Goal: Task Accomplishment & Management: Manage account settings

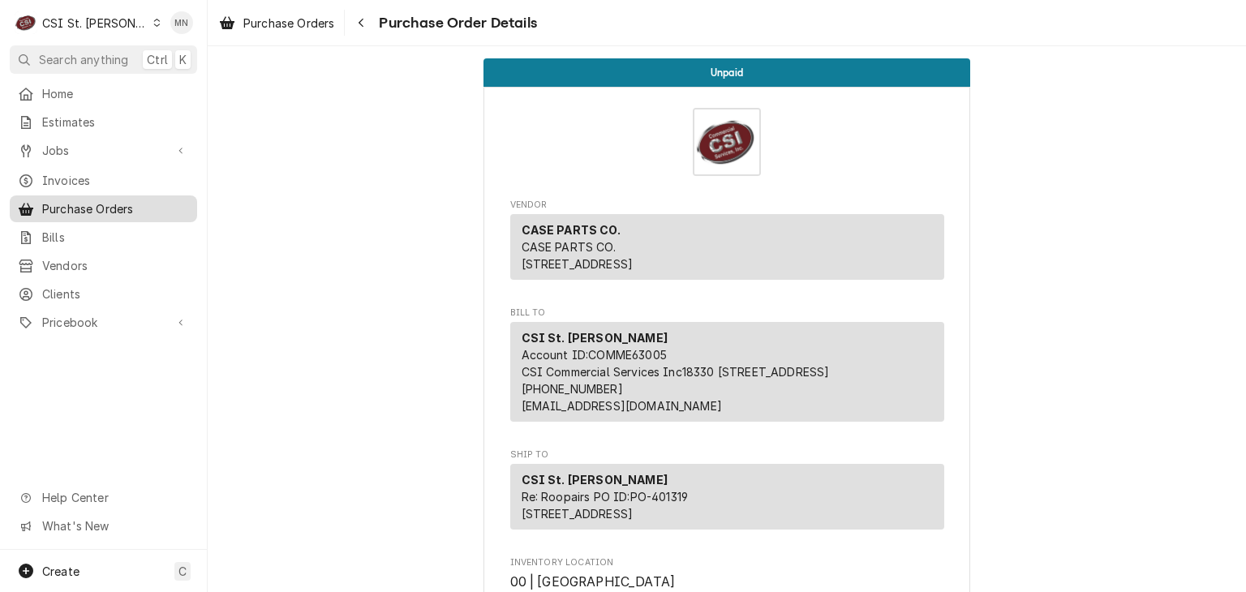
click at [101, 200] on span "Purchase Orders" at bounding box center [115, 208] width 147 height 17
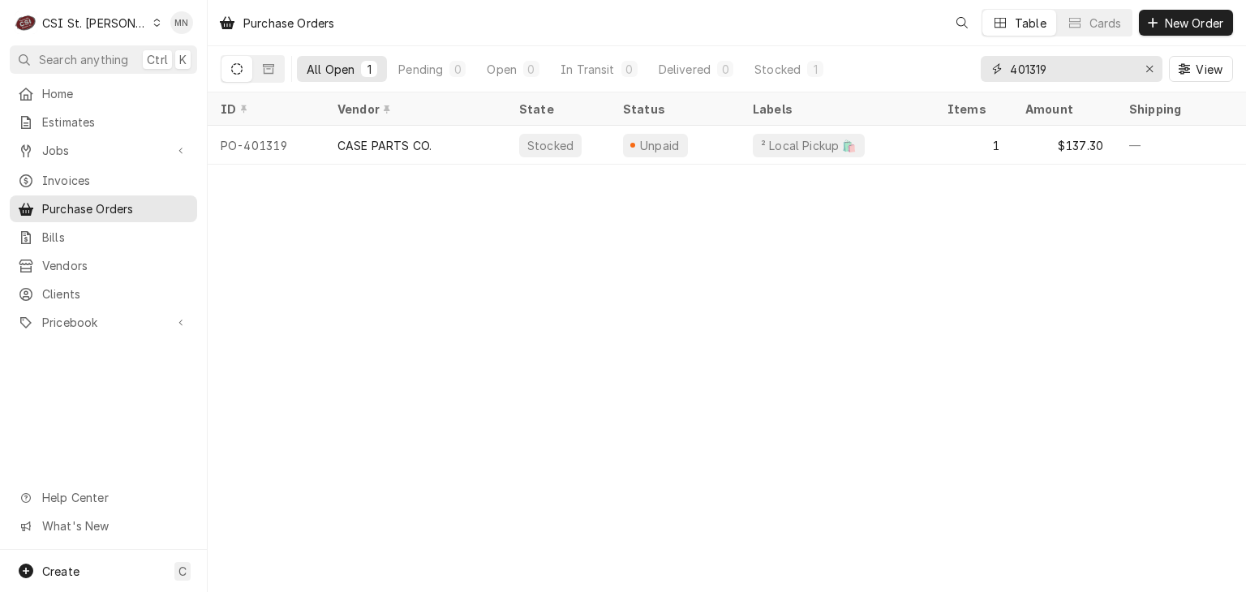
drag, startPoint x: 1058, startPoint y: 67, endPoint x: 642, endPoint y: 84, distance: 415.6
click at [642, 84] on div "All Open 1 Pending 0 Open 0 In Transit 0 Delivered 0 Stocked 1 401319 View" at bounding box center [727, 68] width 1012 height 45
type input "401323"
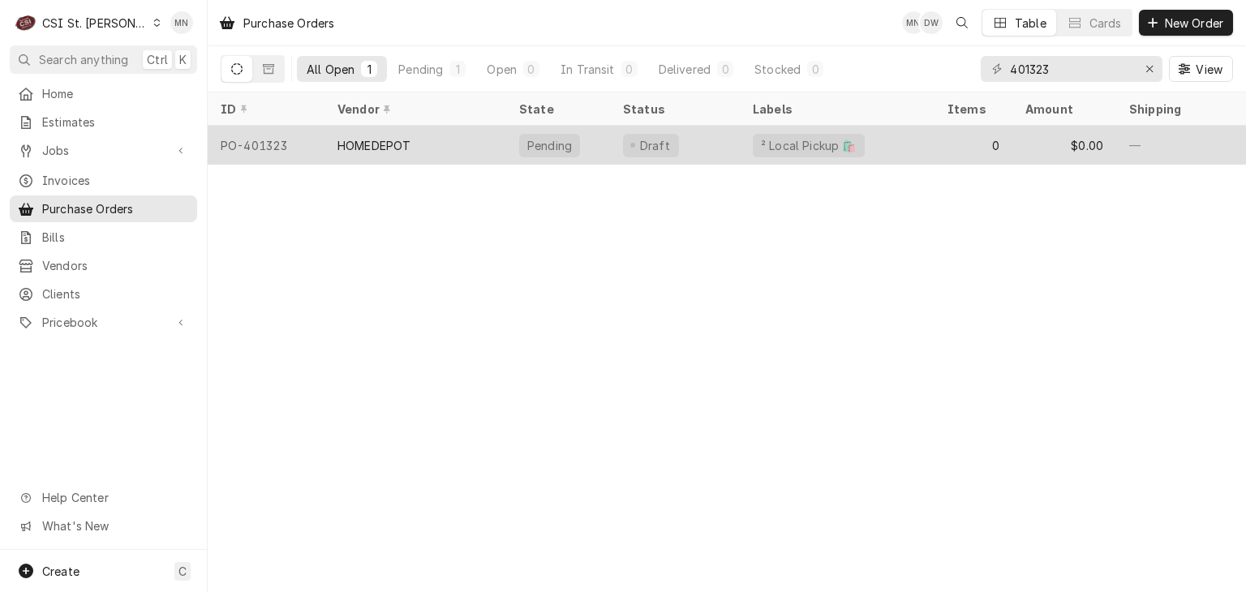
click at [393, 148] on div "HOMEDEPOT" at bounding box center [373, 145] width 73 height 17
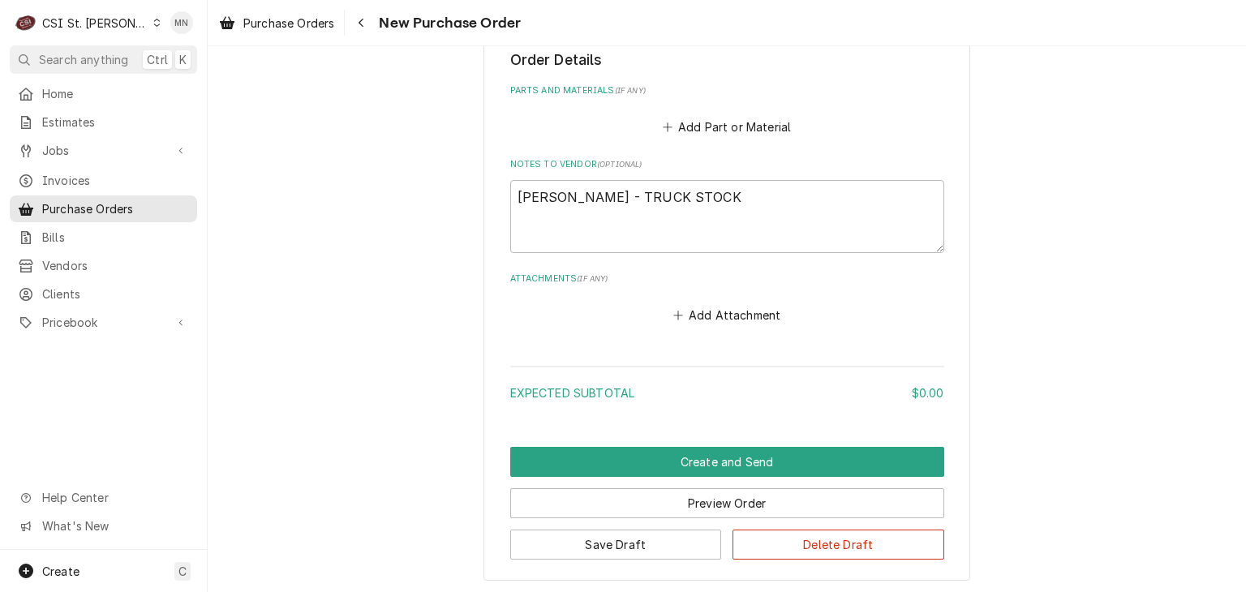
scroll to position [713, 0]
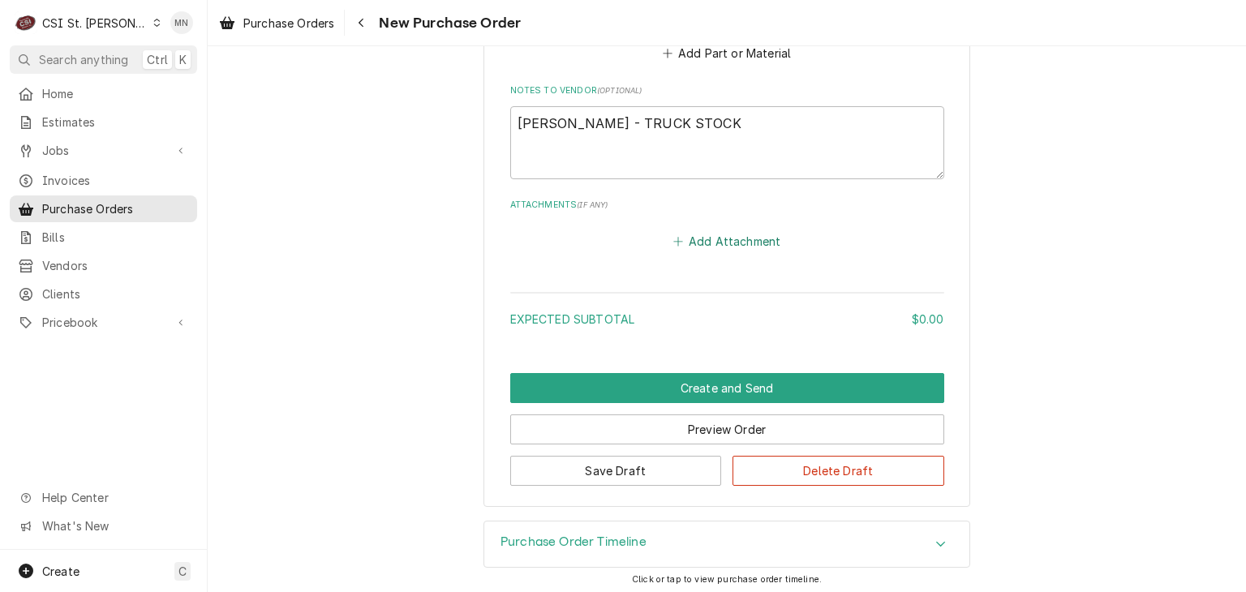
click at [717, 230] on button "Add Attachment" at bounding box center [727, 241] width 114 height 23
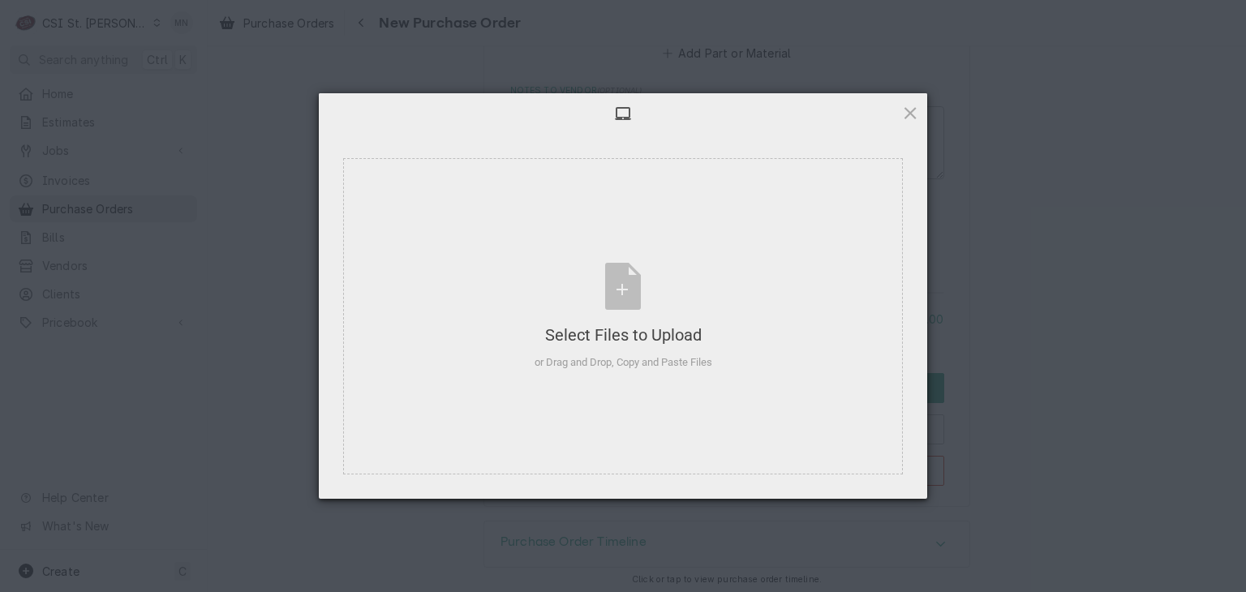
type textarea "x"
click at [659, 264] on div "Select Files to Upload or Drag and Drop, Copy and Paste Files" at bounding box center [623, 317] width 178 height 108
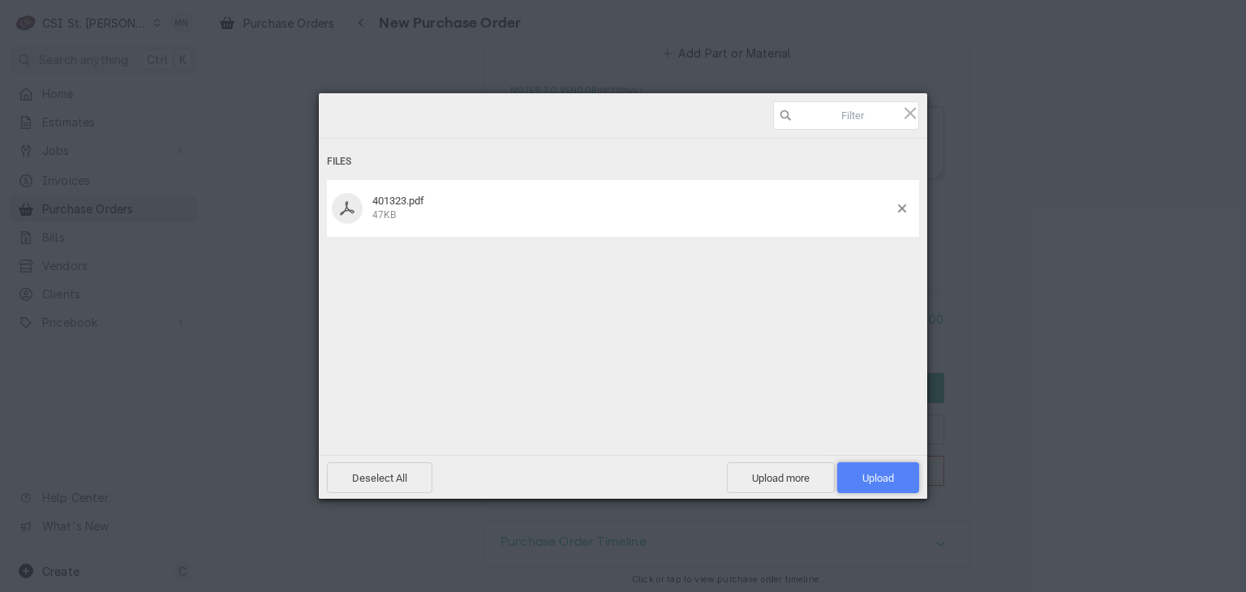
click at [893, 480] on span "Upload 1" at bounding box center [878, 478] width 32 height 12
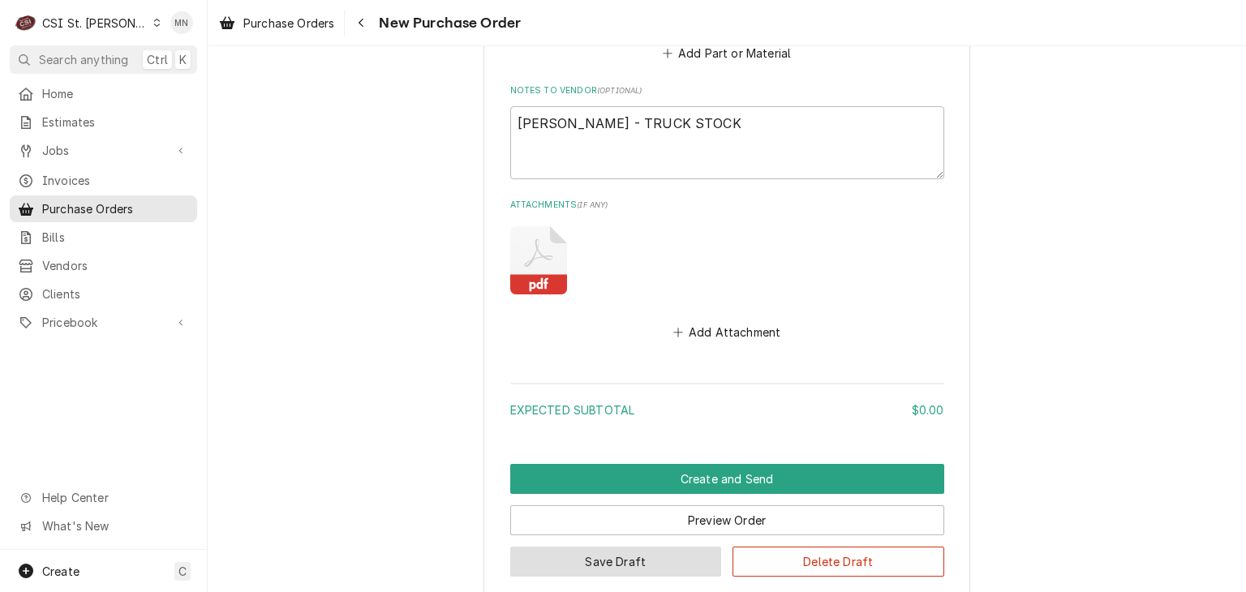
click at [637, 554] on button "Save Draft" at bounding box center [616, 562] width 212 height 30
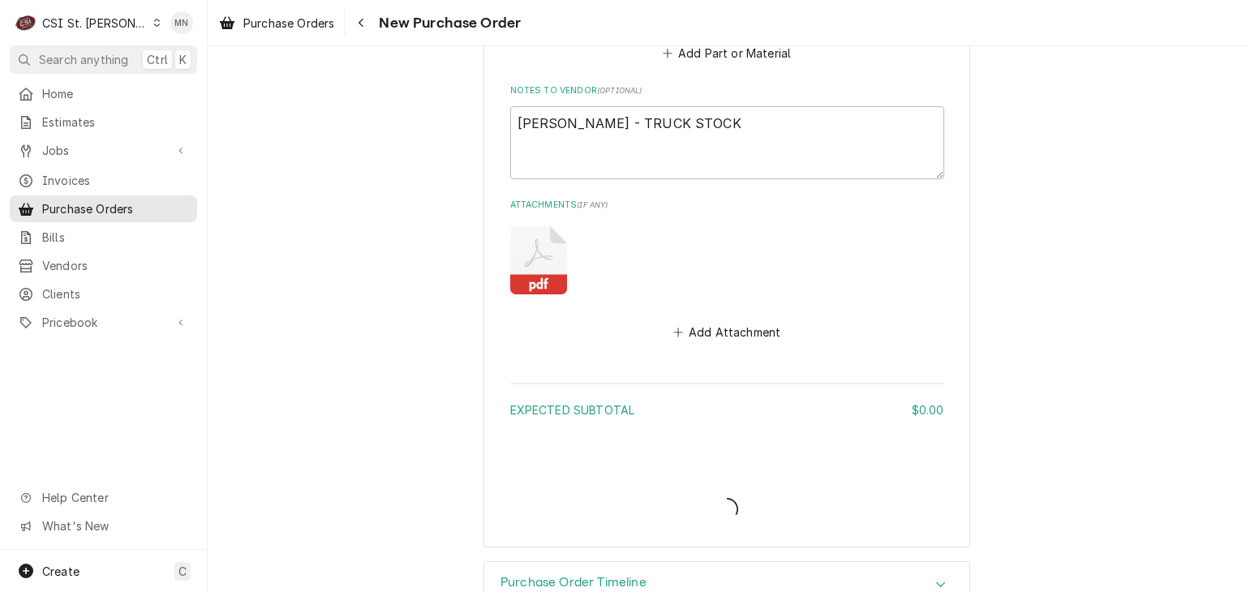
type textarea "x"
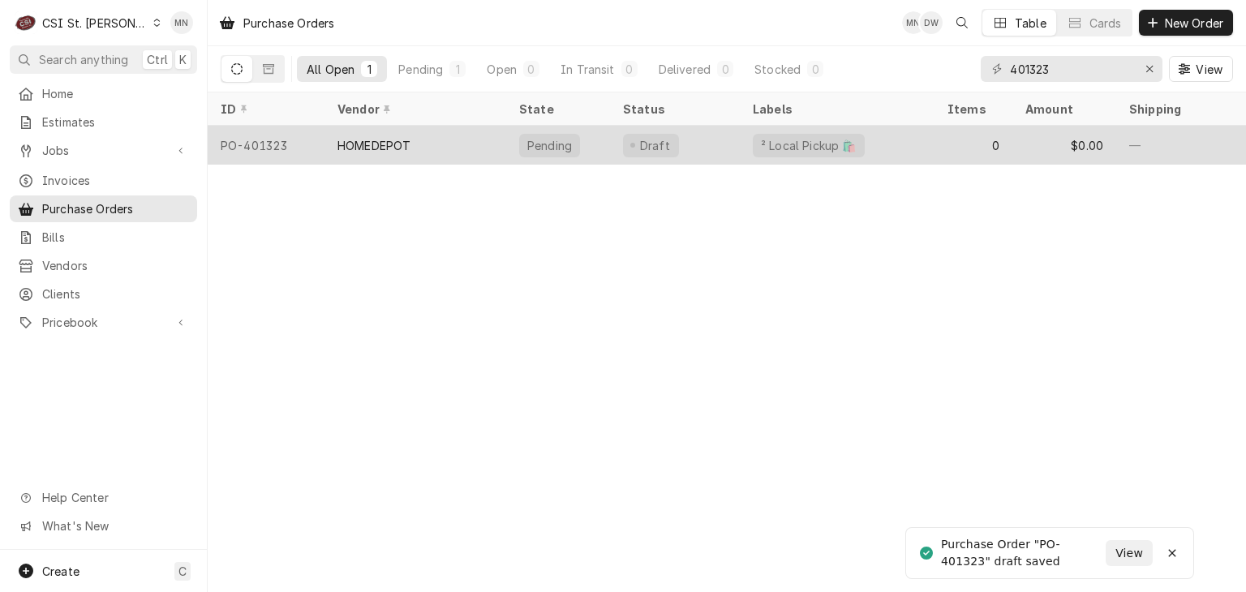
click at [397, 144] on div "HOMEDEPOT" at bounding box center [373, 145] width 73 height 17
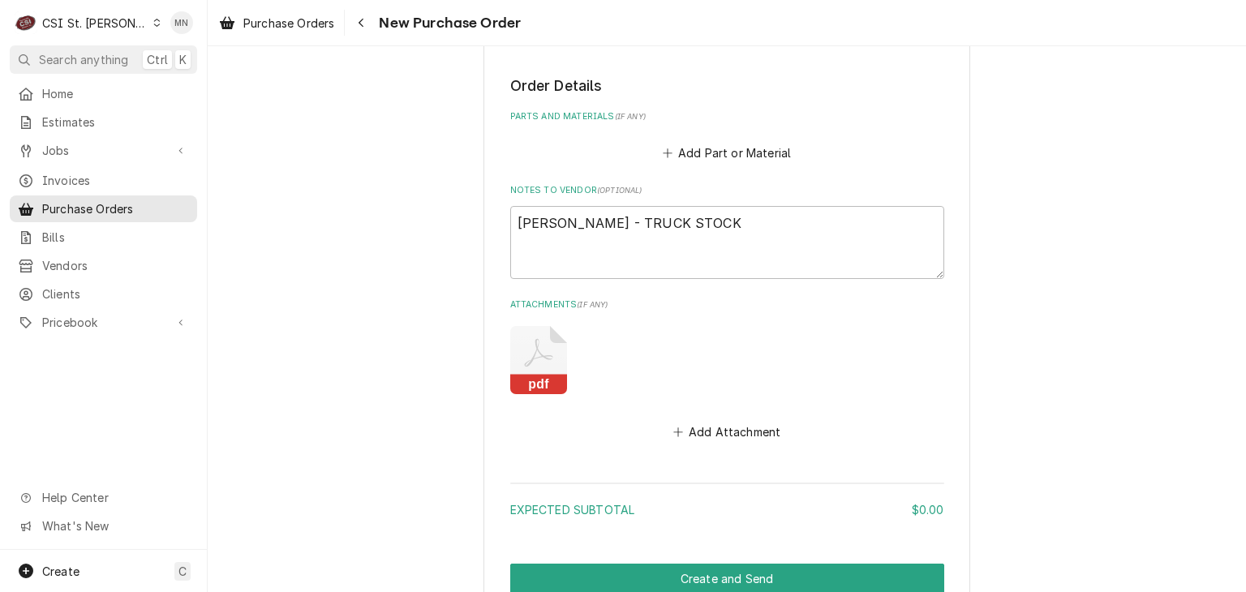
scroll to position [479, 0]
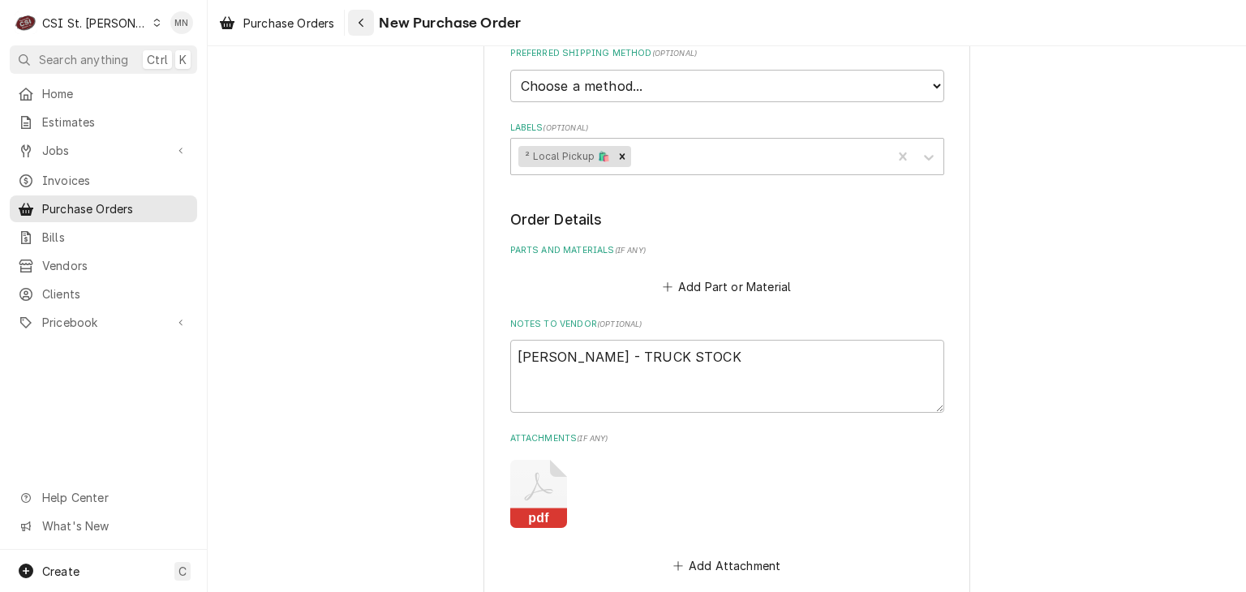
click at [358, 21] on div "Navigate back" at bounding box center [361, 23] width 16 height 16
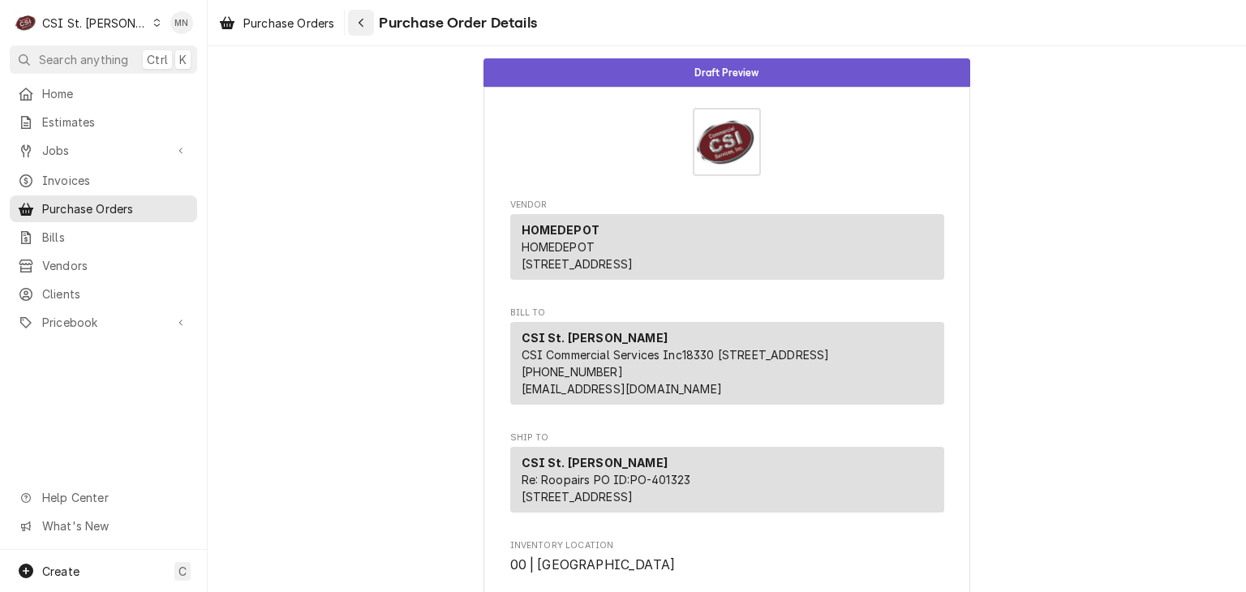
click at [358, 29] on div "Navigate back" at bounding box center [361, 23] width 16 height 16
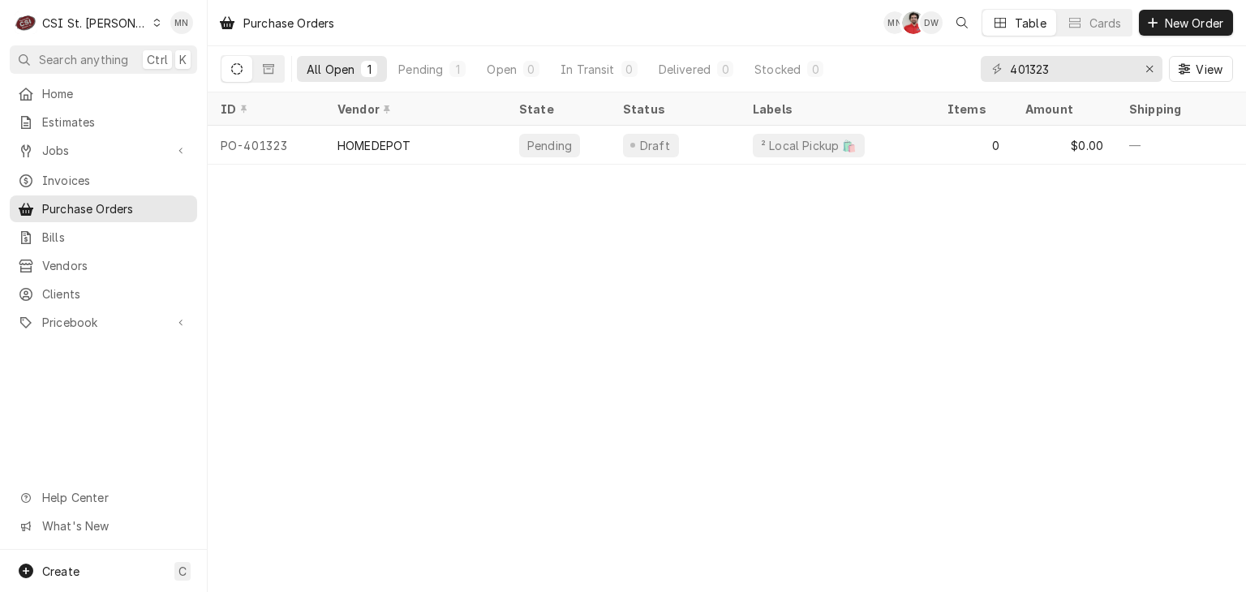
click at [50, 24] on div "CSI St. Louis" at bounding box center [94, 23] width 105 height 17
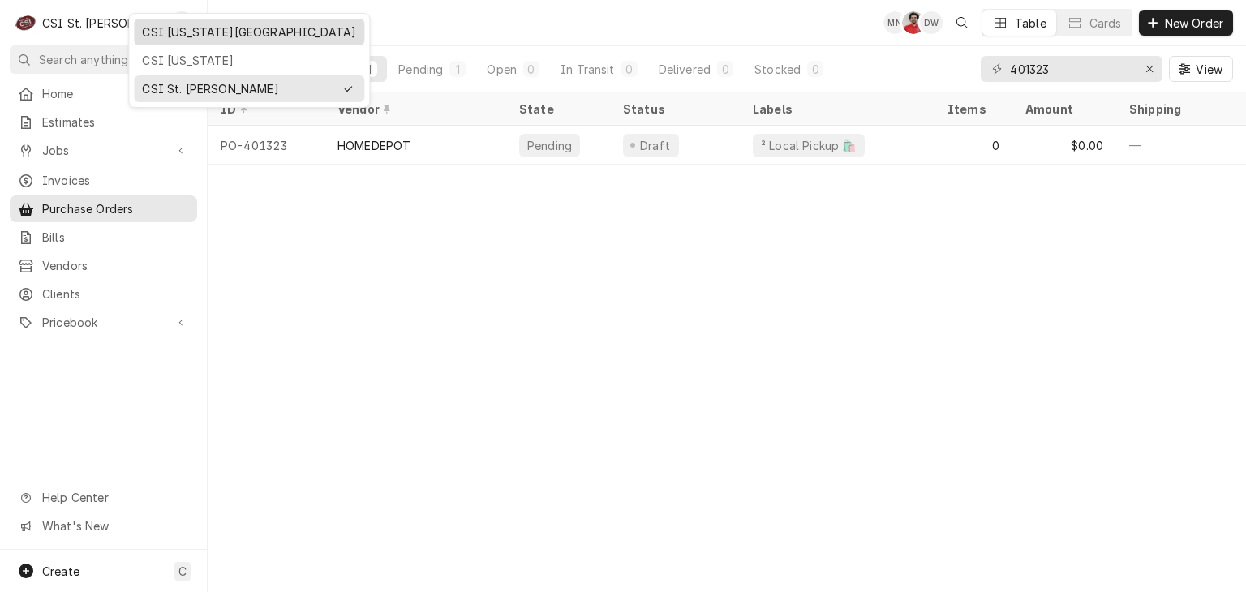
click at [143, 24] on div "CSI [US_STATE][GEOGRAPHIC_DATA]" at bounding box center [249, 32] width 214 height 17
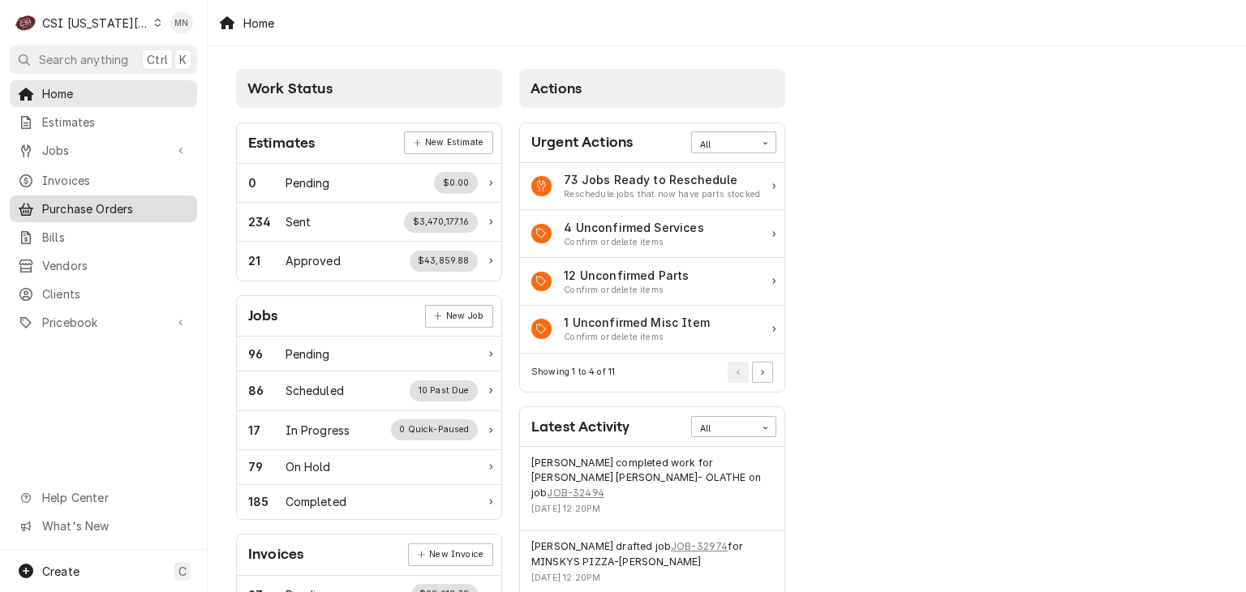
click at [124, 205] on span "Purchase Orders" at bounding box center [115, 208] width 147 height 17
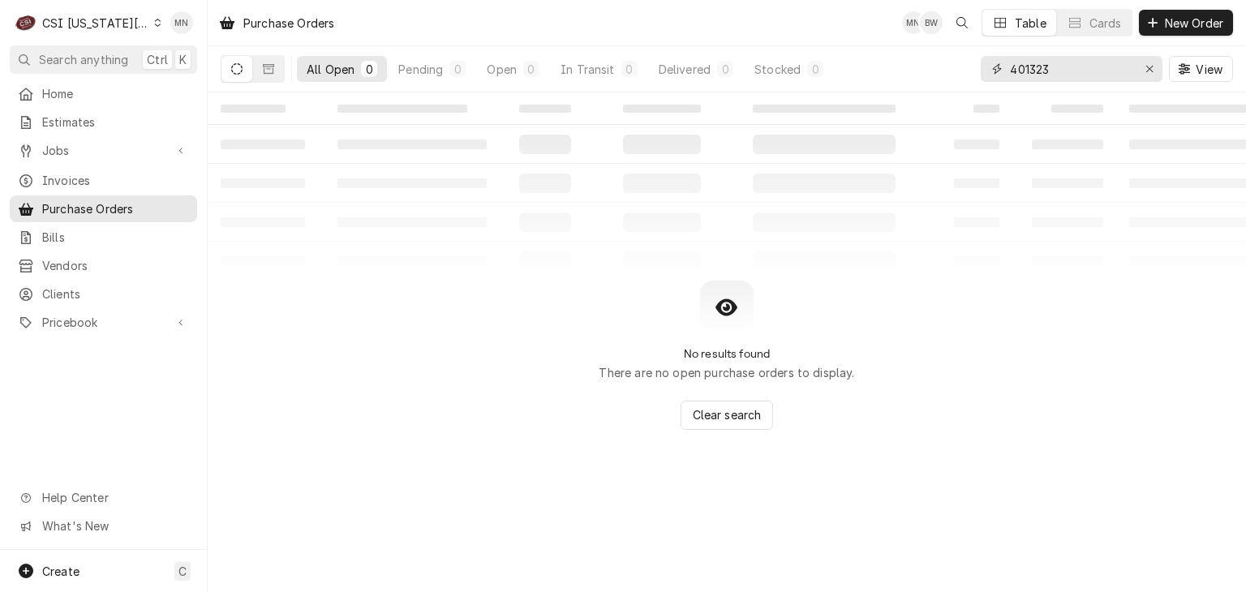
drag, startPoint x: 1086, startPoint y: 68, endPoint x: 783, endPoint y: 99, distance: 304.1
click at [783, 99] on div "Purchase Orders MN BW Table Cards New Order All Open 0 Pending 0 Open 0 In Tran…" at bounding box center [727, 296] width 1038 height 592
type input "301589"
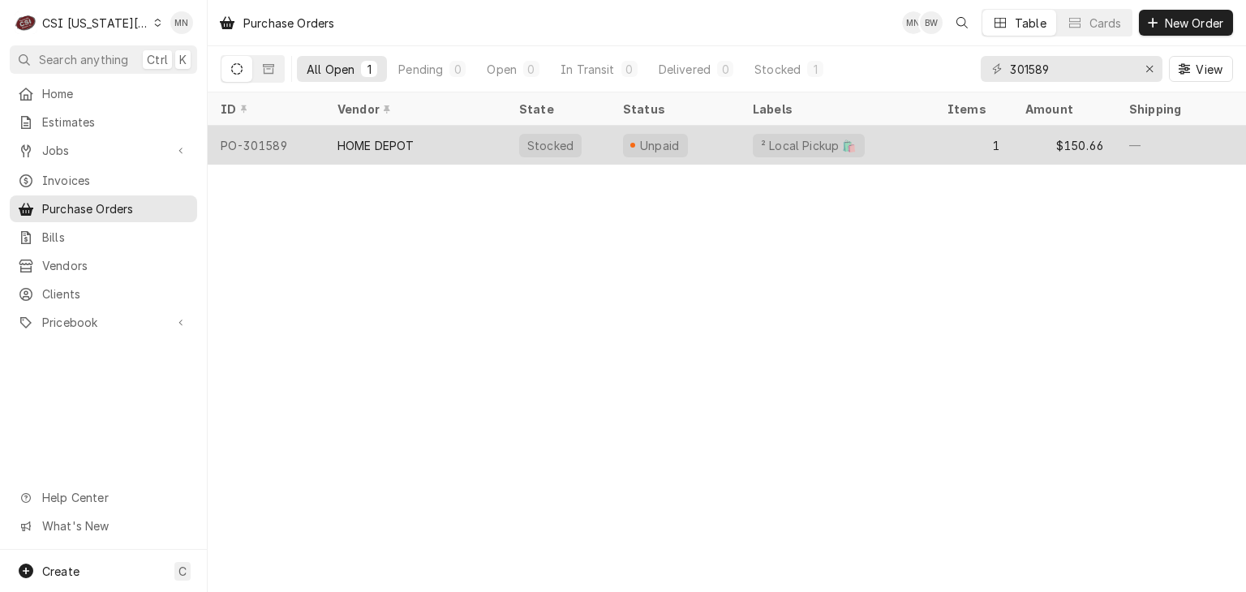
click at [466, 152] on div "HOME DEPOT" at bounding box center [415, 145] width 182 height 39
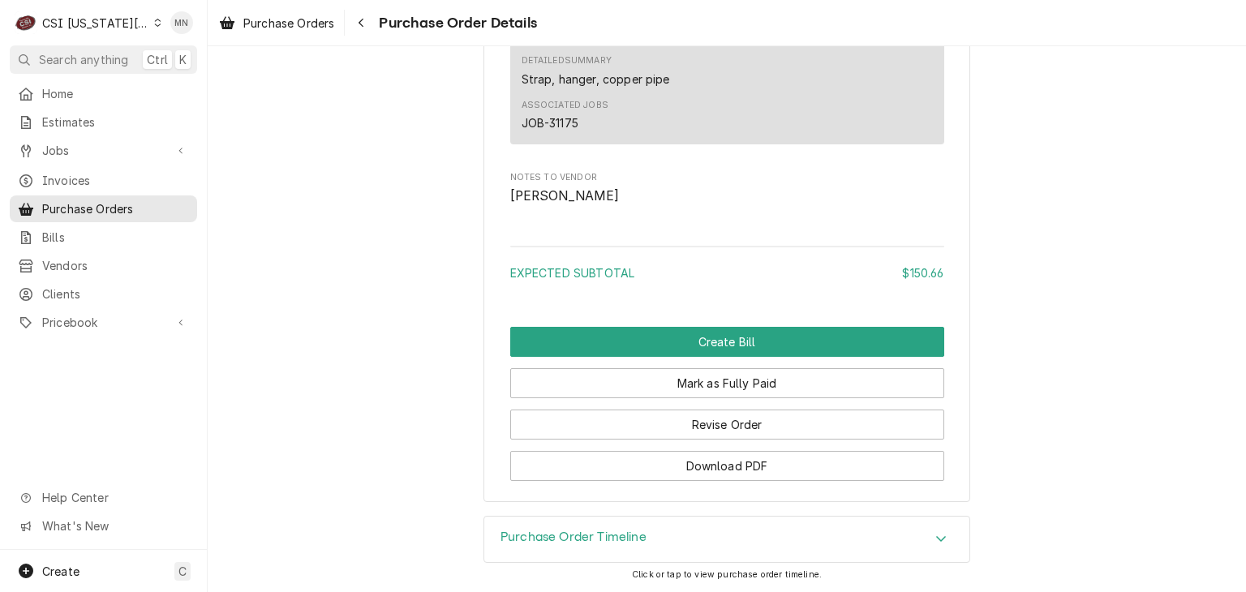
scroll to position [1432, 0]
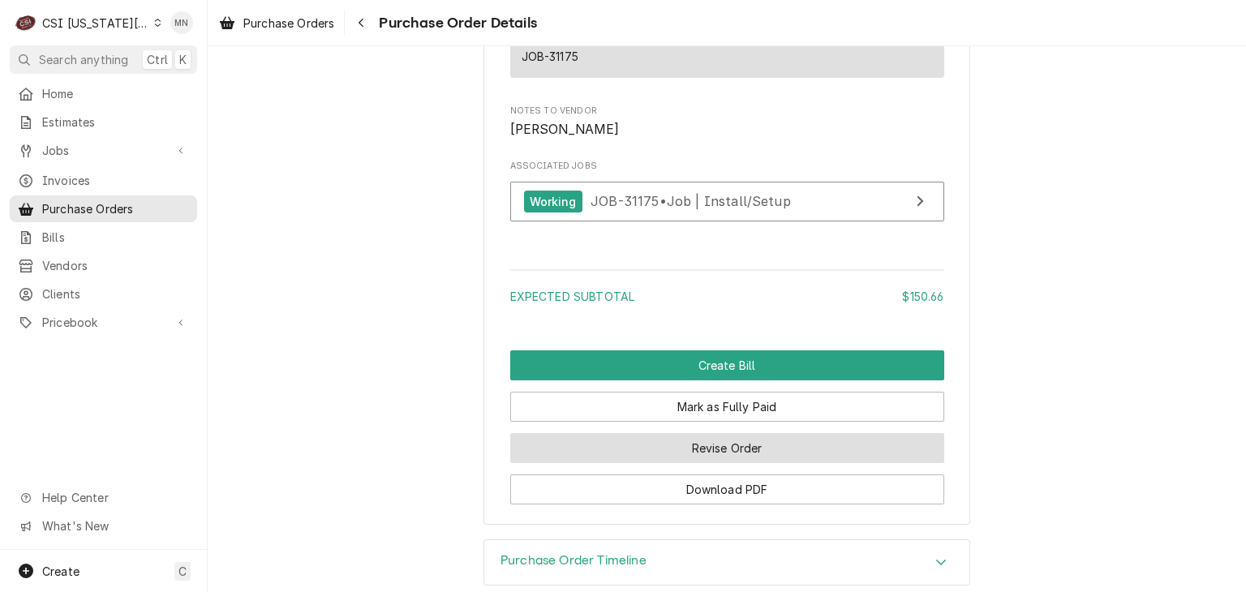
click at [740, 463] on button "Revise Order" at bounding box center [727, 448] width 434 height 30
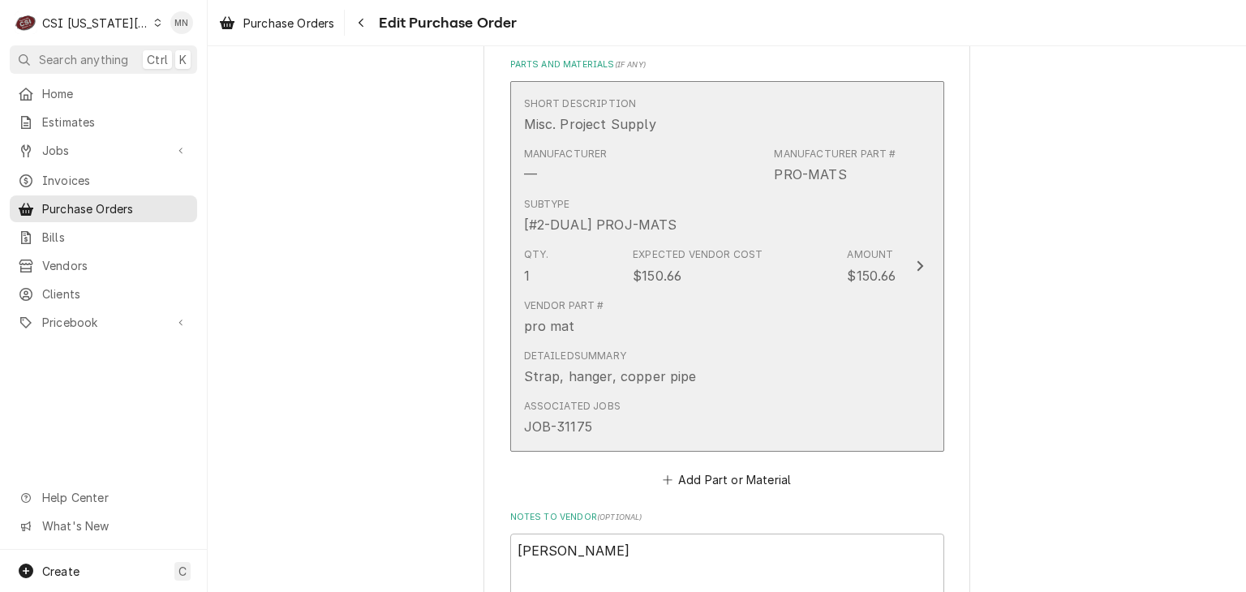
scroll to position [1054, 0]
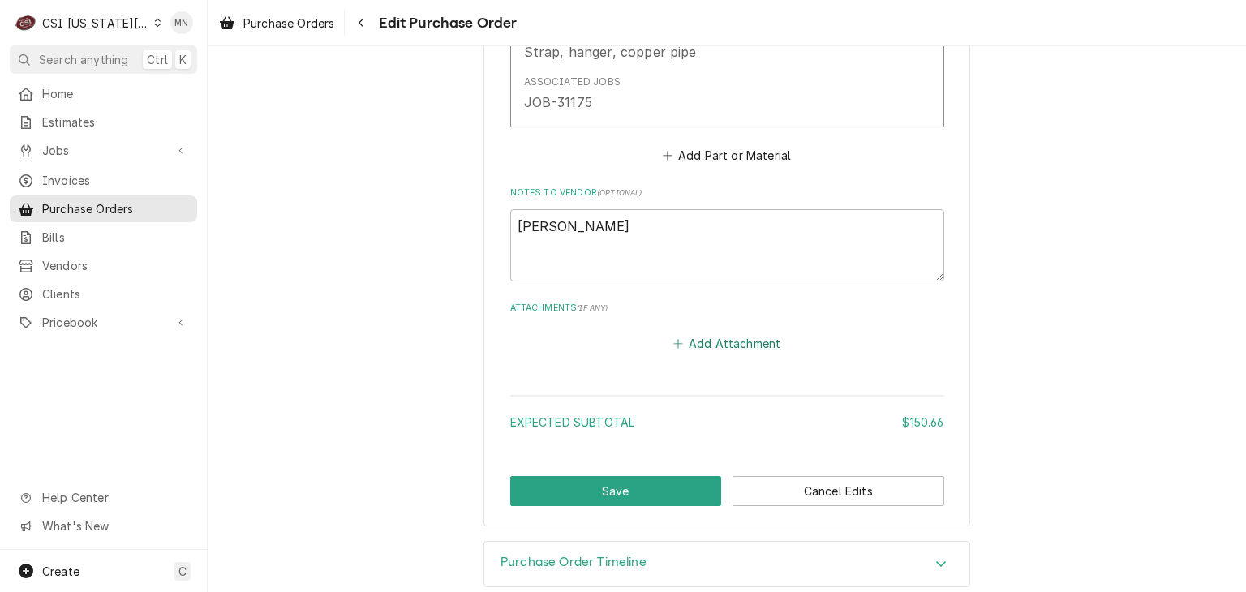
click at [727, 341] on button "Add Attachment" at bounding box center [727, 344] width 114 height 23
type textarea "x"
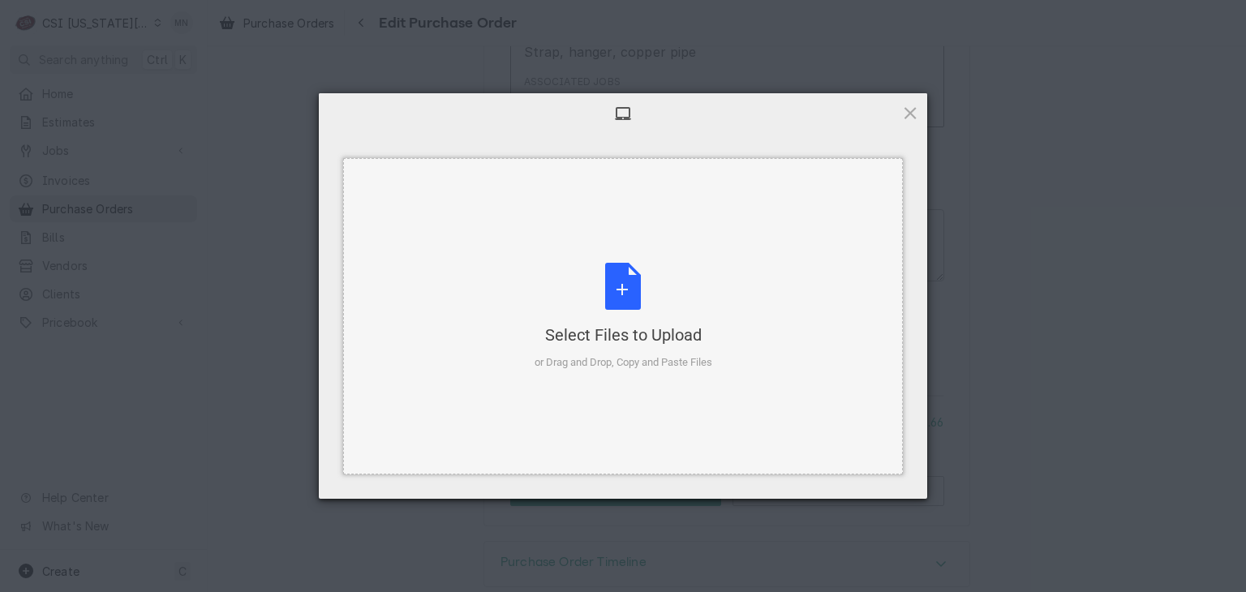
click at [672, 337] on div "Select Files to Upload" at bounding box center [623, 335] width 178 height 23
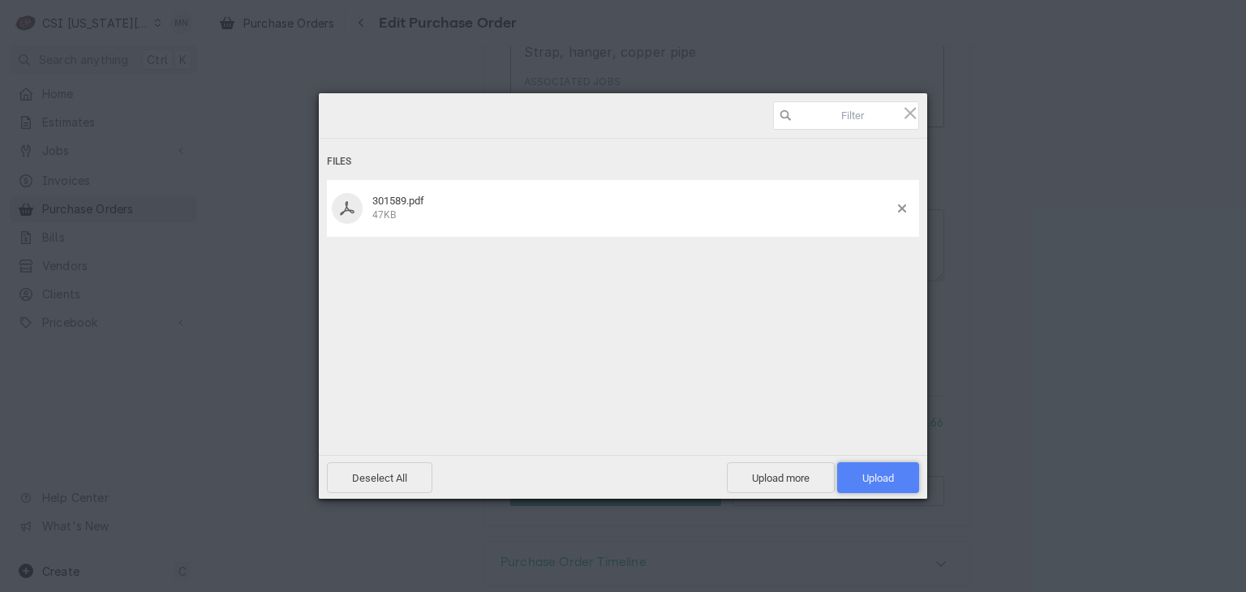
click at [876, 469] on span "Upload 1" at bounding box center [878, 477] width 82 height 31
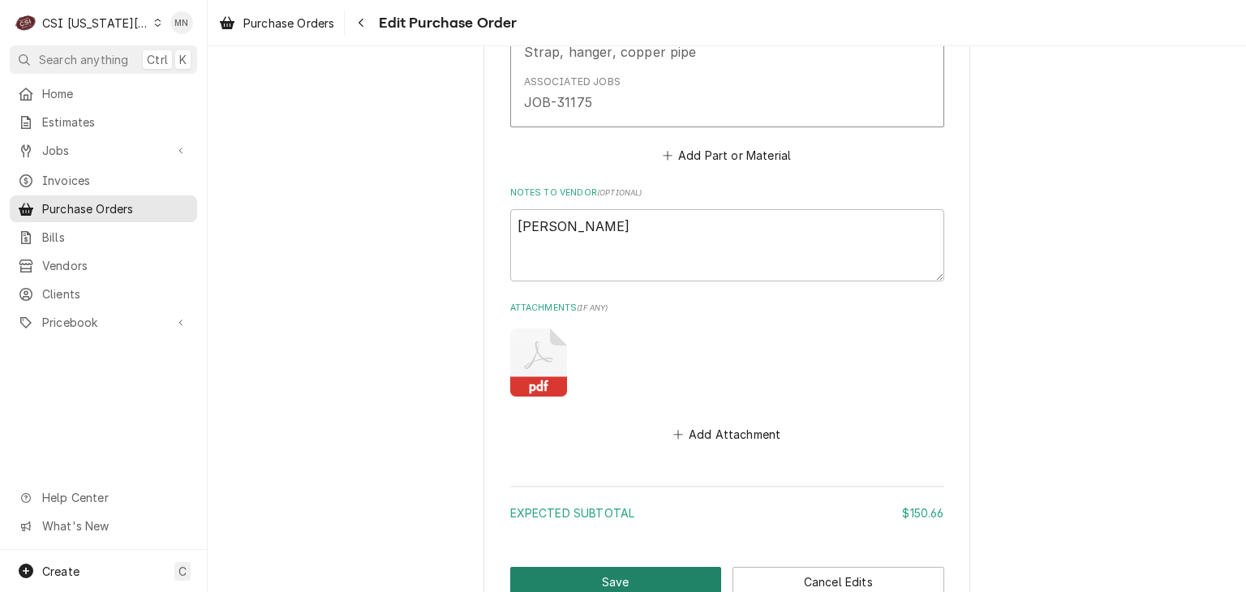
click at [630, 567] on button "Save" at bounding box center [616, 582] width 212 height 30
type textarea "x"
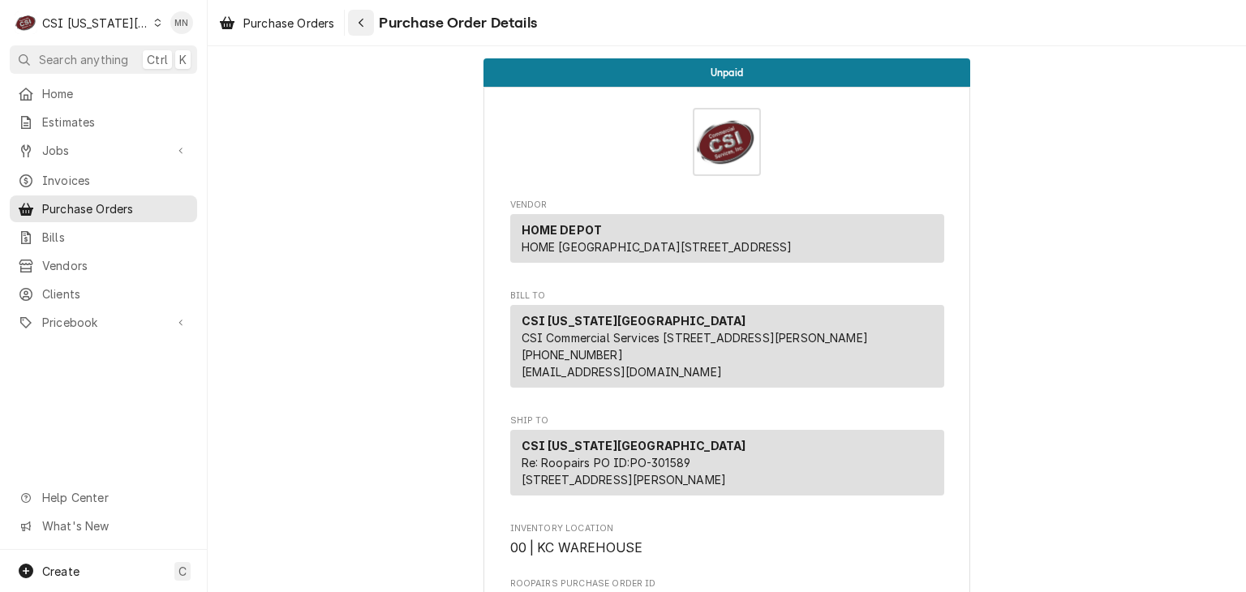
click at [356, 21] on div "Navigate back" at bounding box center [361, 23] width 16 height 16
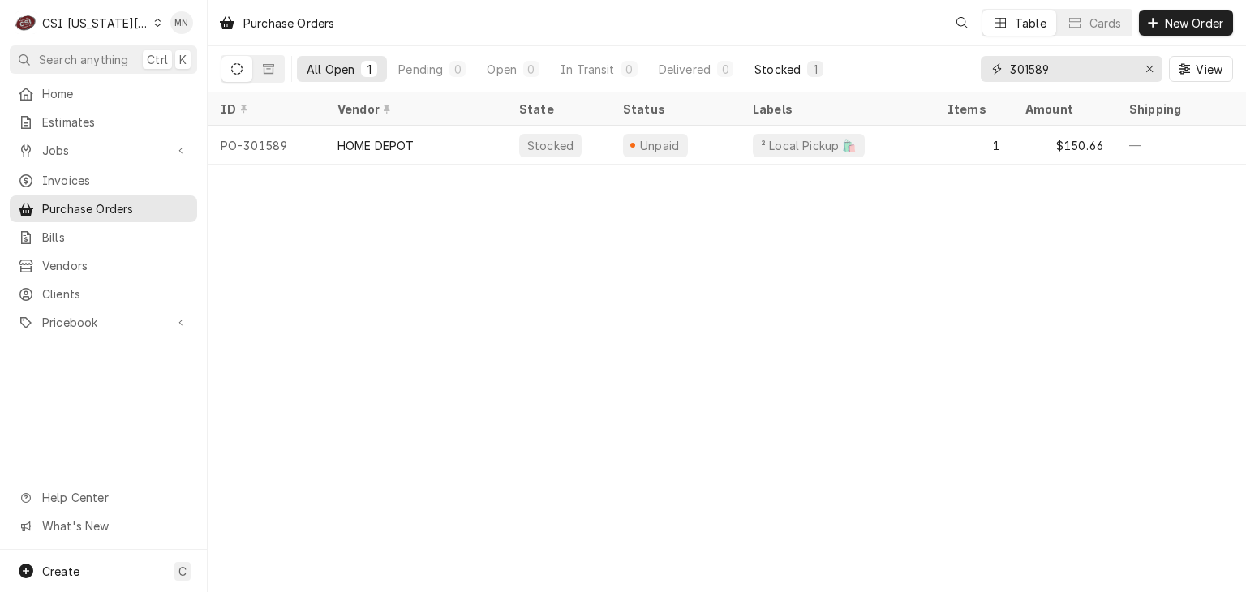
drag, startPoint x: 1074, startPoint y: 69, endPoint x: 814, endPoint y: 81, distance: 259.8
click at [814, 81] on div "All Open 1 Pending 0 Open 0 In Transit 0 Delivered 0 Stocked 1 301589 View" at bounding box center [727, 68] width 1012 height 45
type input "301597"
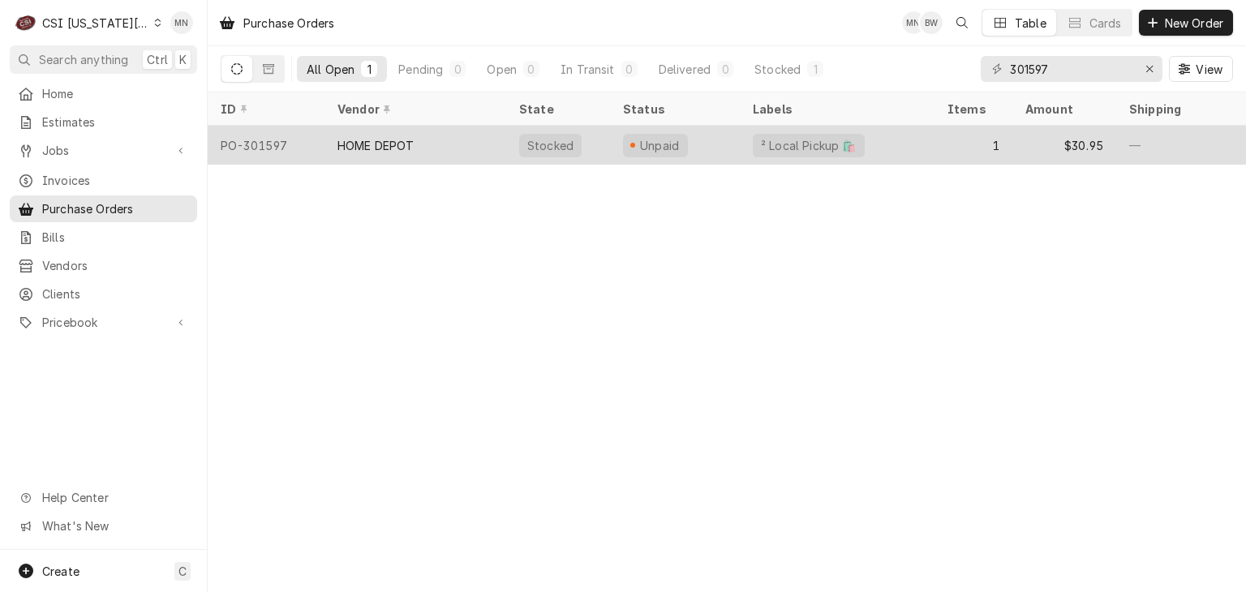
click at [392, 144] on div "HOME DEPOT" at bounding box center [375, 145] width 77 height 17
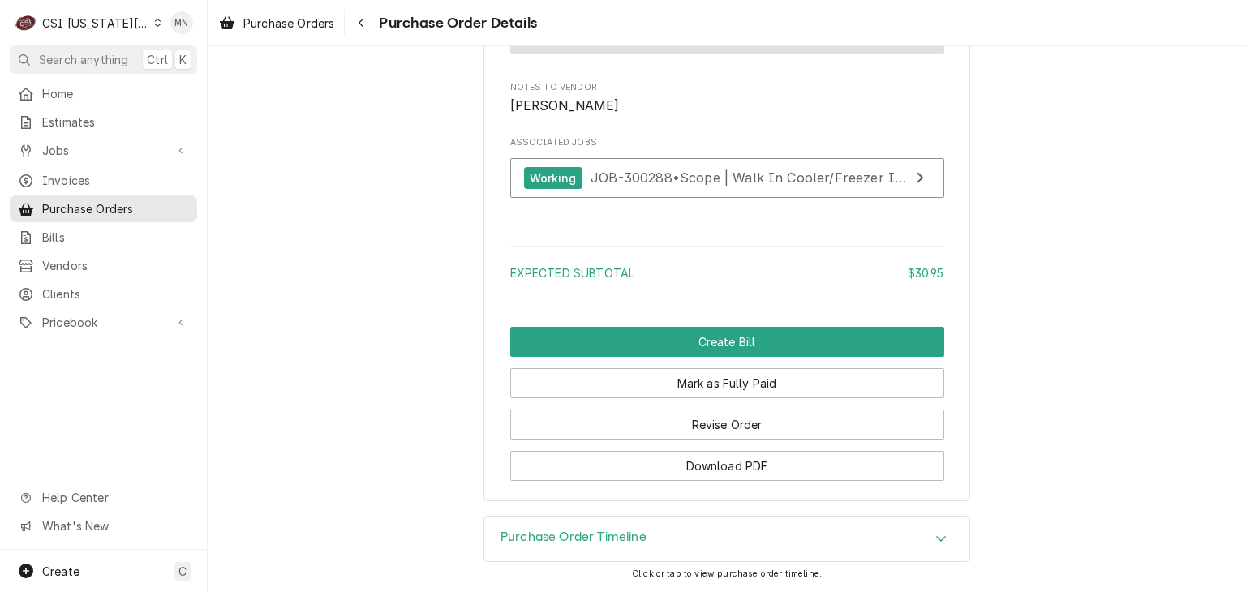
scroll to position [1521, 0]
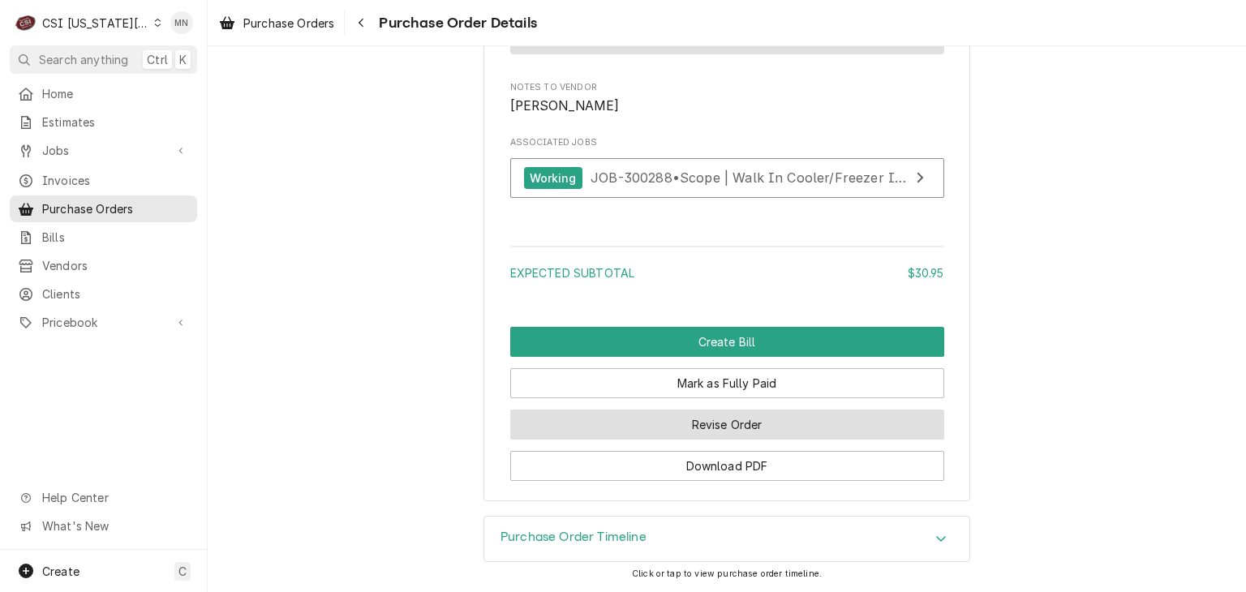
click at [674, 428] on button "Revise Order" at bounding box center [727, 425] width 434 height 30
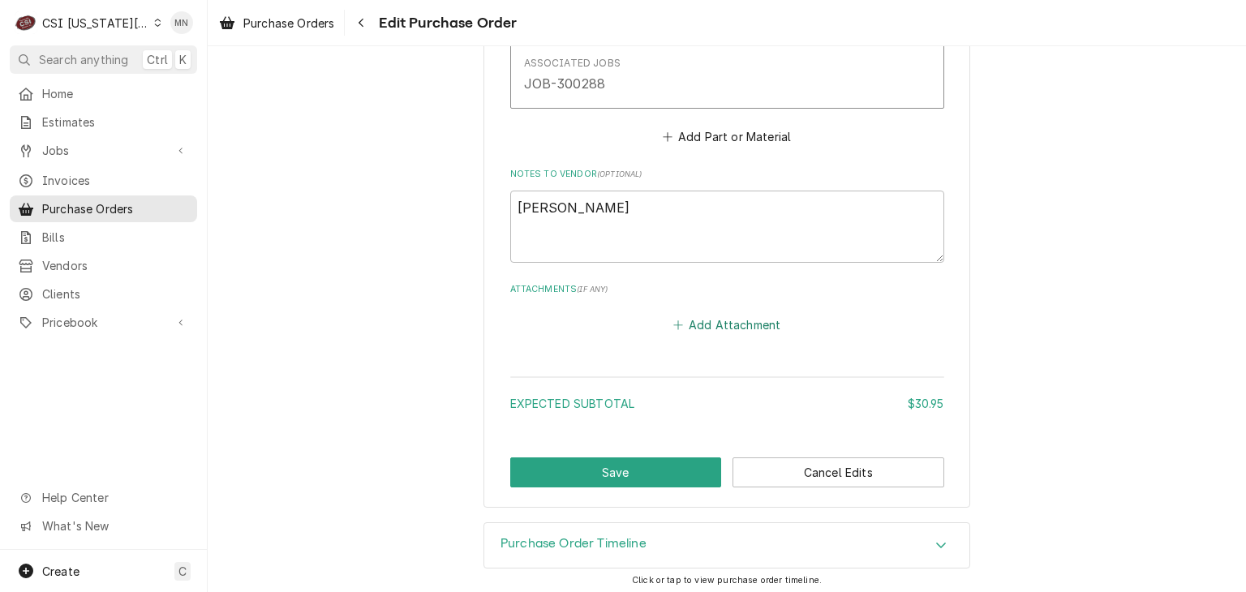
scroll to position [1075, 0]
click at [704, 314] on button "Add Attachment" at bounding box center [727, 323] width 114 height 23
type textarea "x"
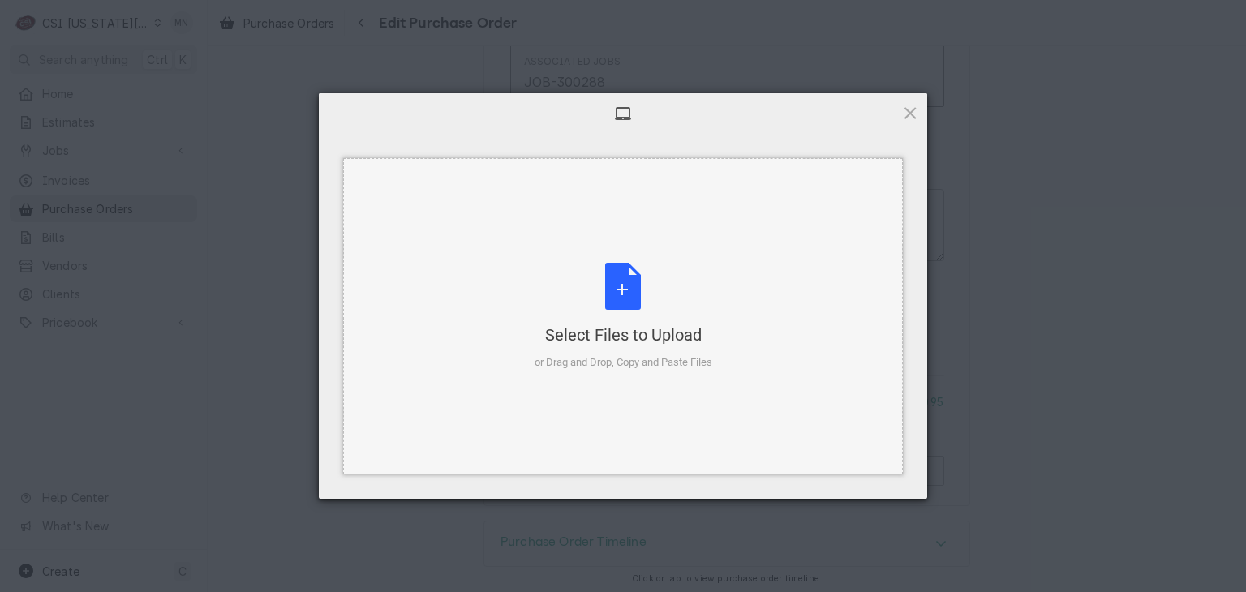
click at [611, 317] on div "Select Files to Upload or Drag and Drop, Copy and Paste Files" at bounding box center [623, 317] width 178 height 108
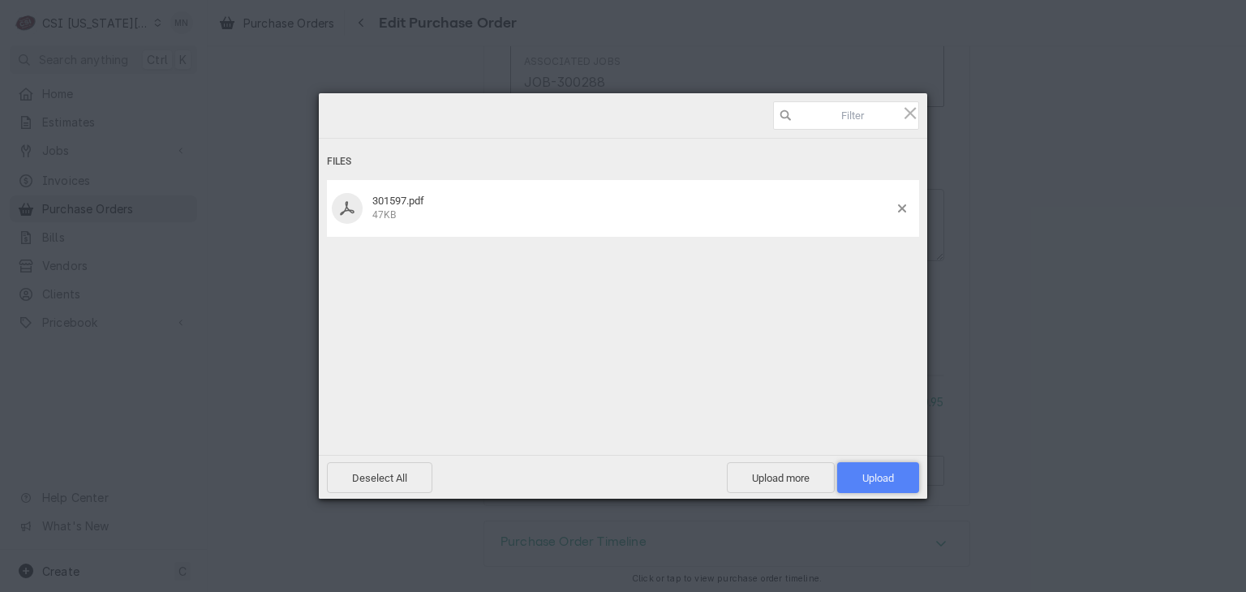
click at [890, 470] on span "Upload 1" at bounding box center [878, 477] width 82 height 31
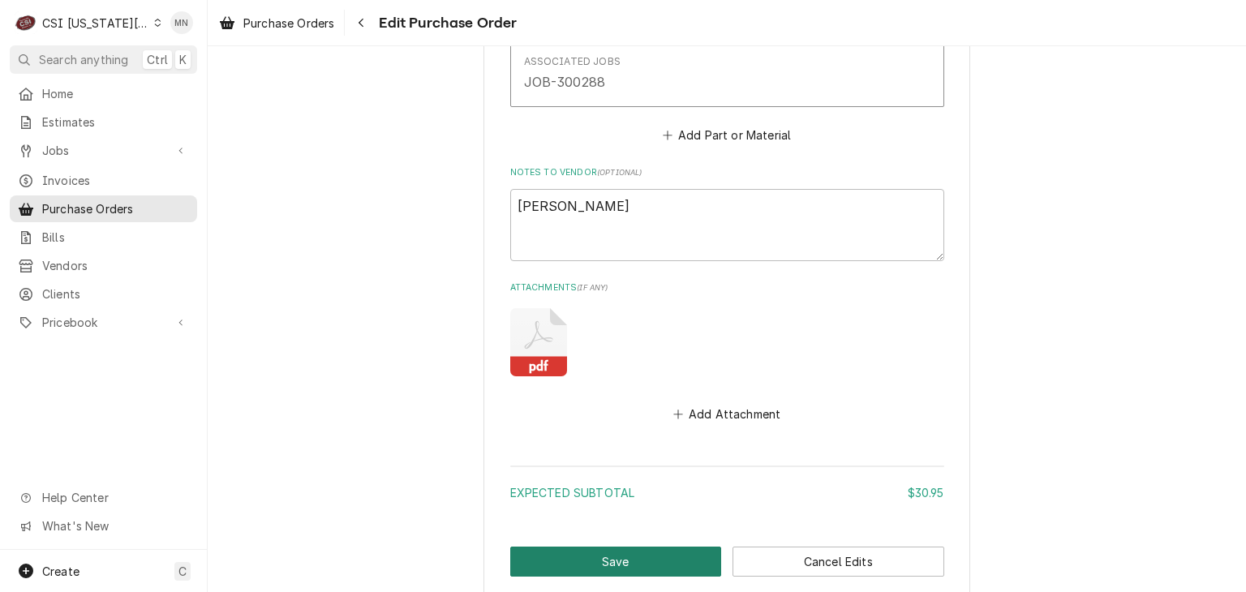
click at [624, 556] on button "Save" at bounding box center [616, 562] width 212 height 30
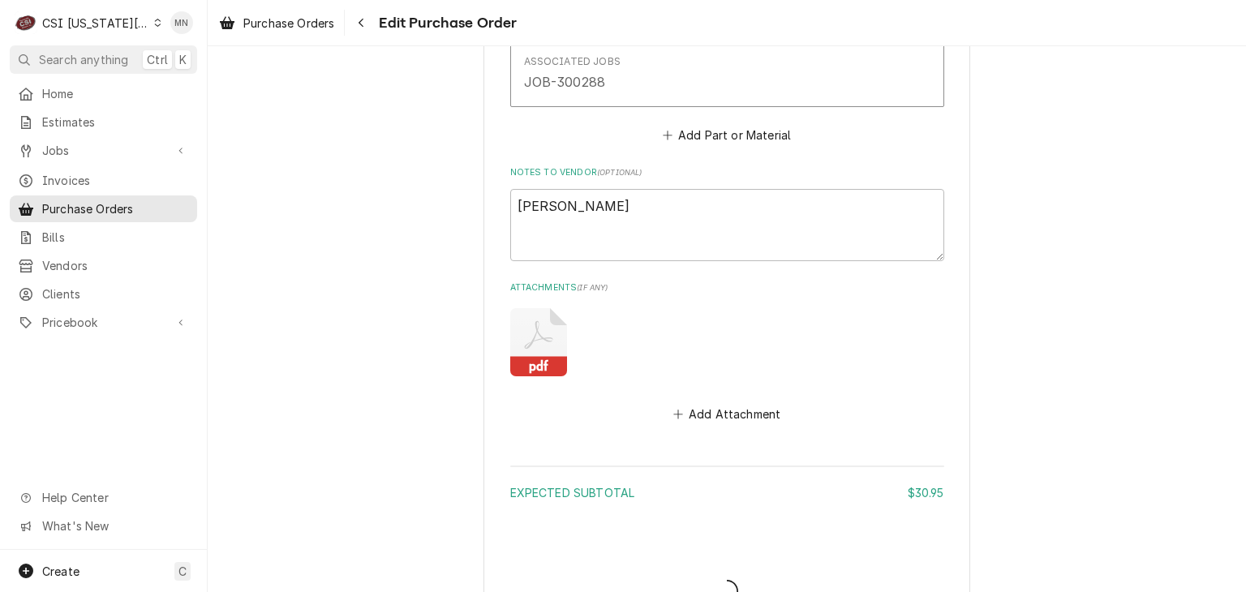
type textarea "x"
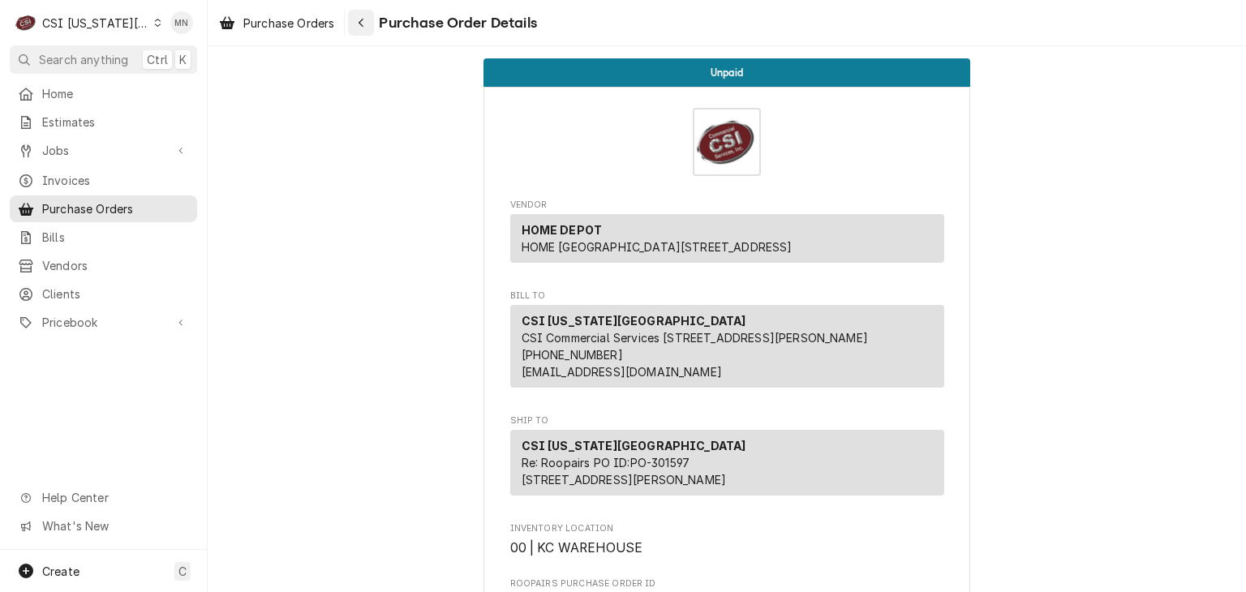
click at [354, 19] on div "Navigate back" at bounding box center [361, 23] width 16 height 16
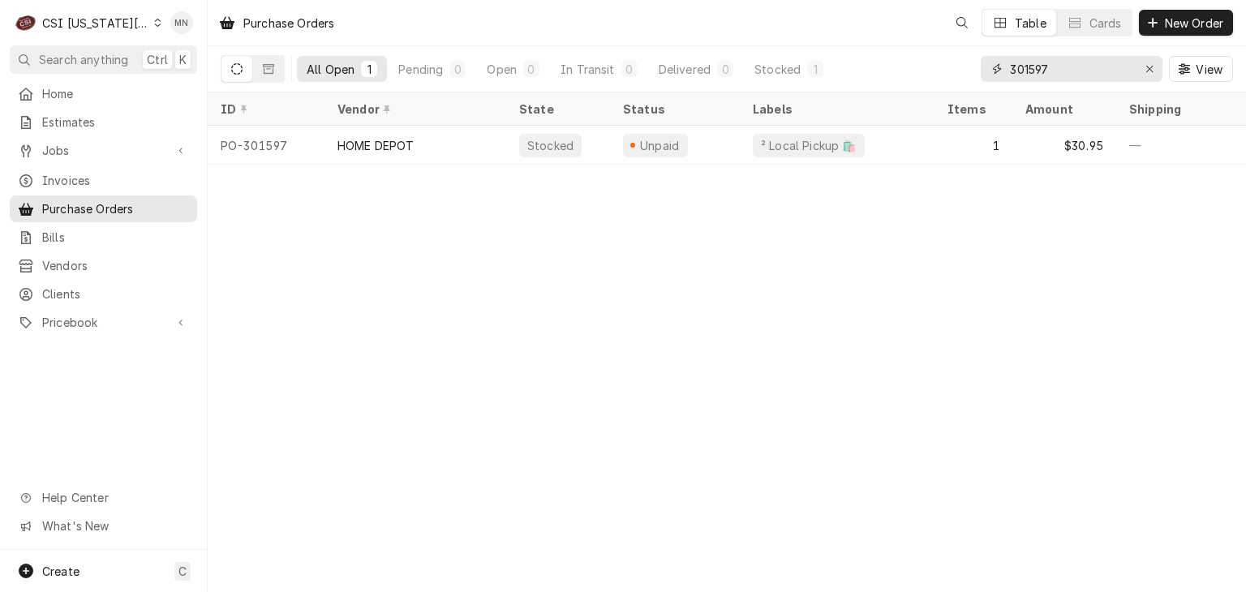
drag, startPoint x: 1046, startPoint y: 72, endPoint x: 944, endPoint y: 74, distance: 102.2
click at [944, 73] on div "All Open 1 Pending 0 Open 0 In Transit 0 Delivered 0 Stocked 1 301597 View" at bounding box center [727, 68] width 1012 height 45
type input "301599"
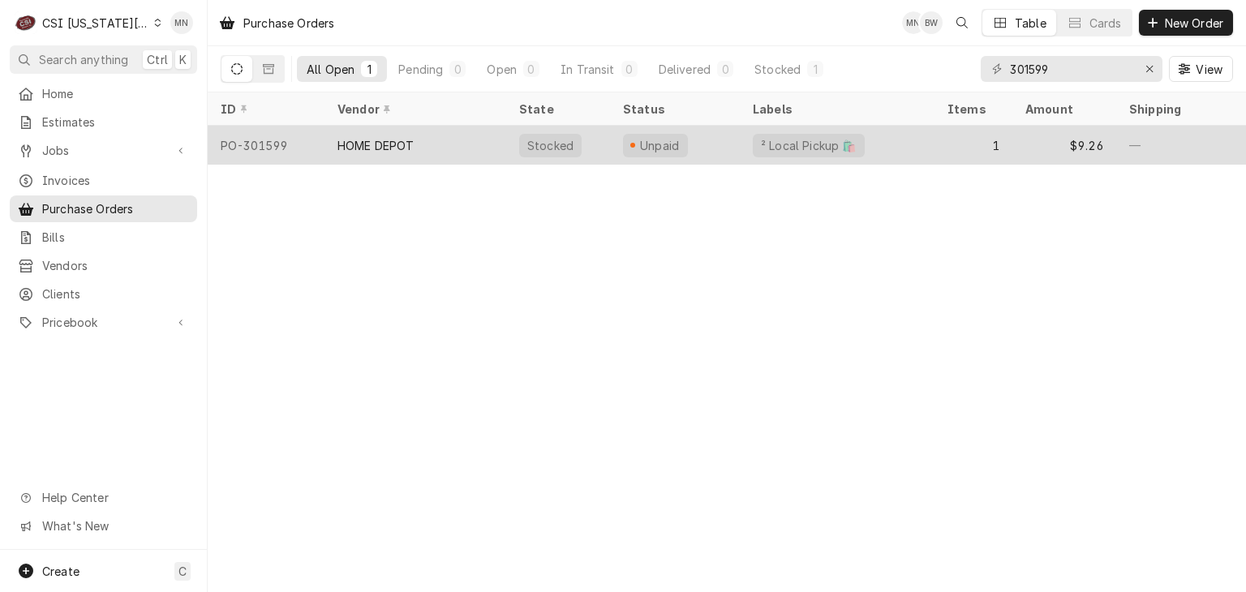
click at [441, 137] on div "HOME DEPOT" at bounding box center [415, 145] width 182 height 39
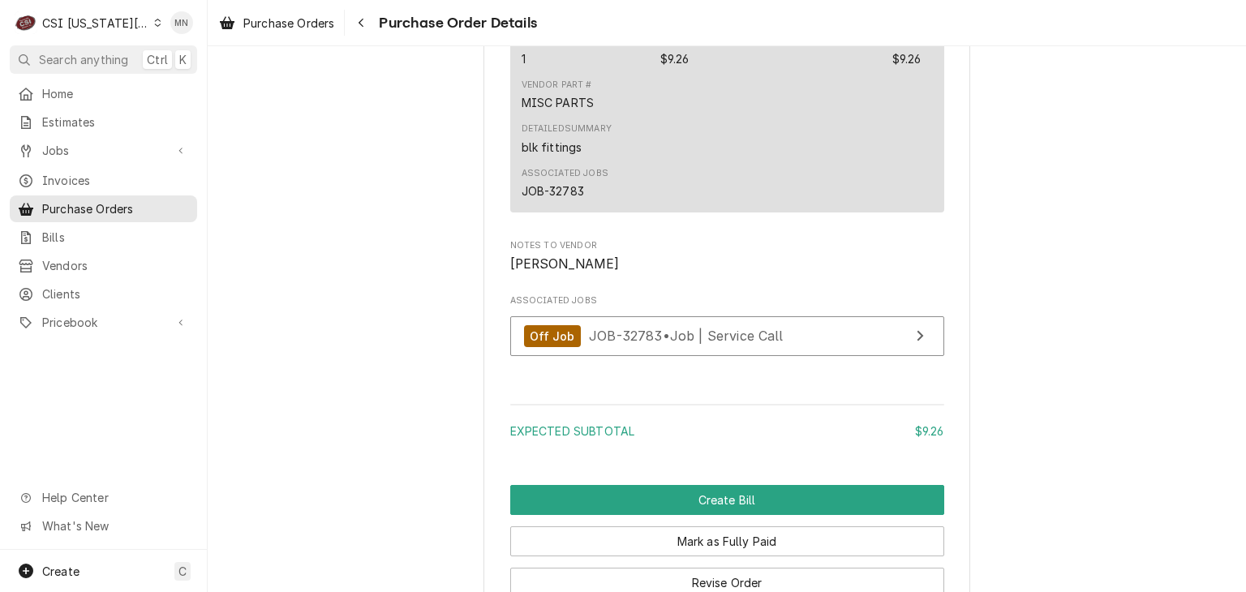
scroll to position [1521, 0]
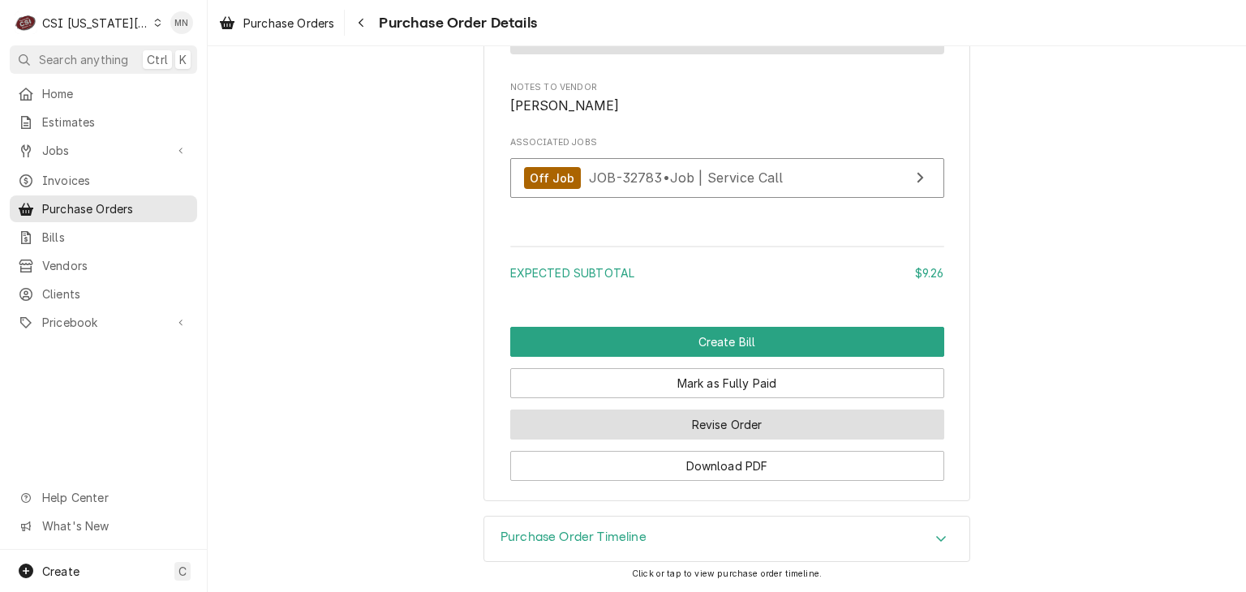
click at [743, 431] on button "Revise Order" at bounding box center [727, 425] width 434 height 30
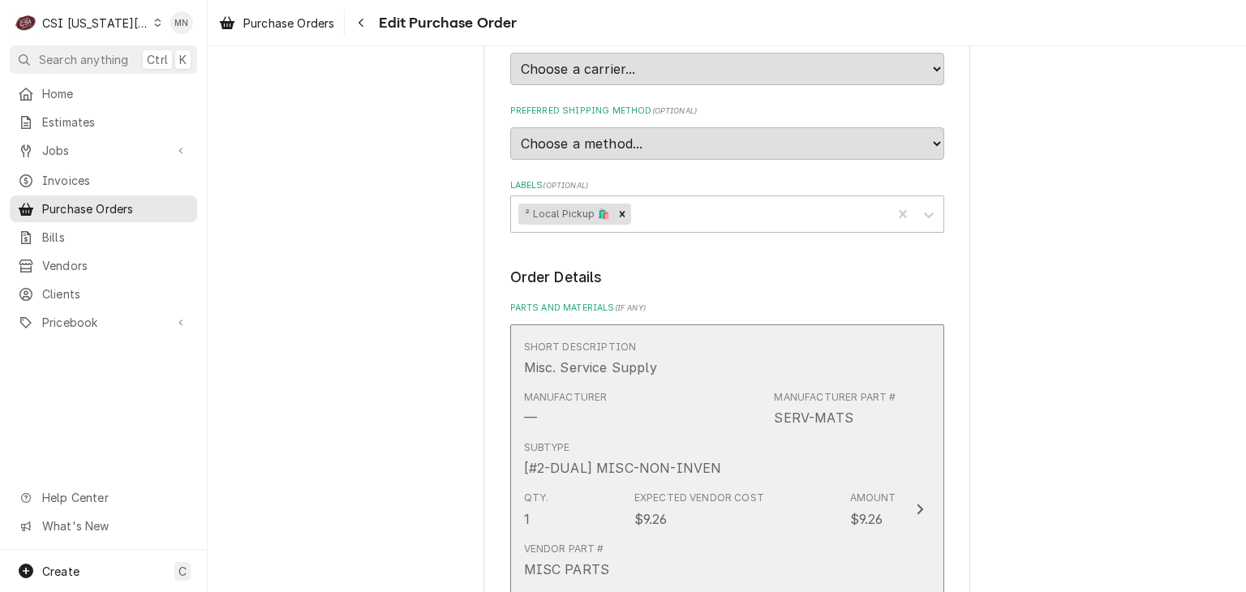
scroll to position [973, 0]
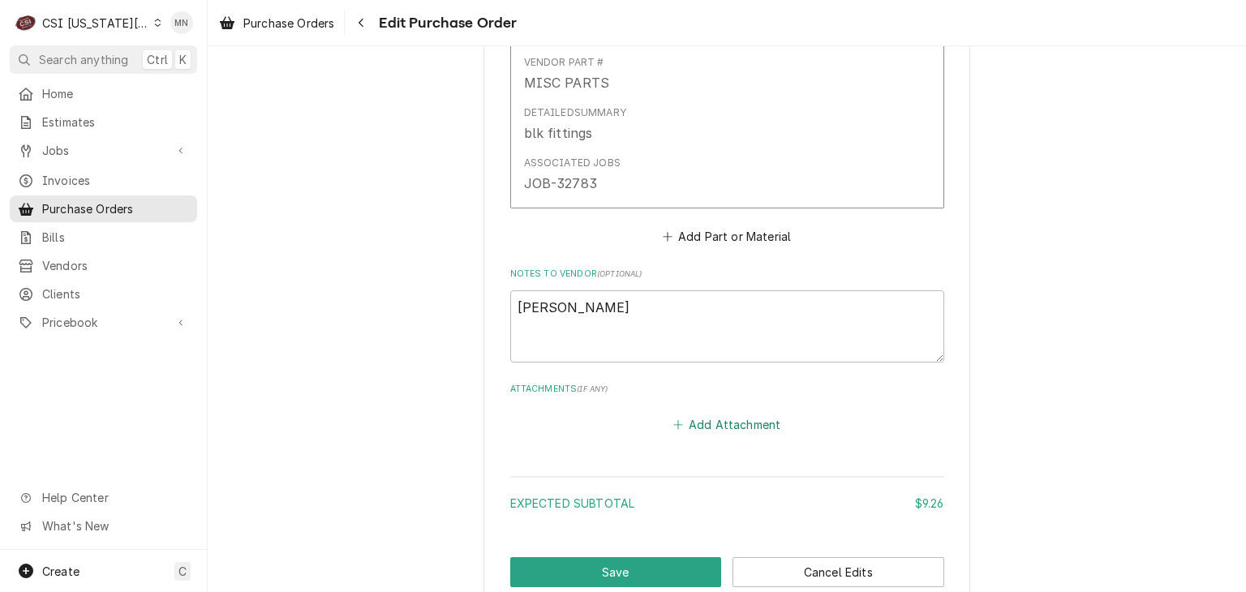
click at [745, 425] on button "Add Attachment" at bounding box center [727, 425] width 114 height 23
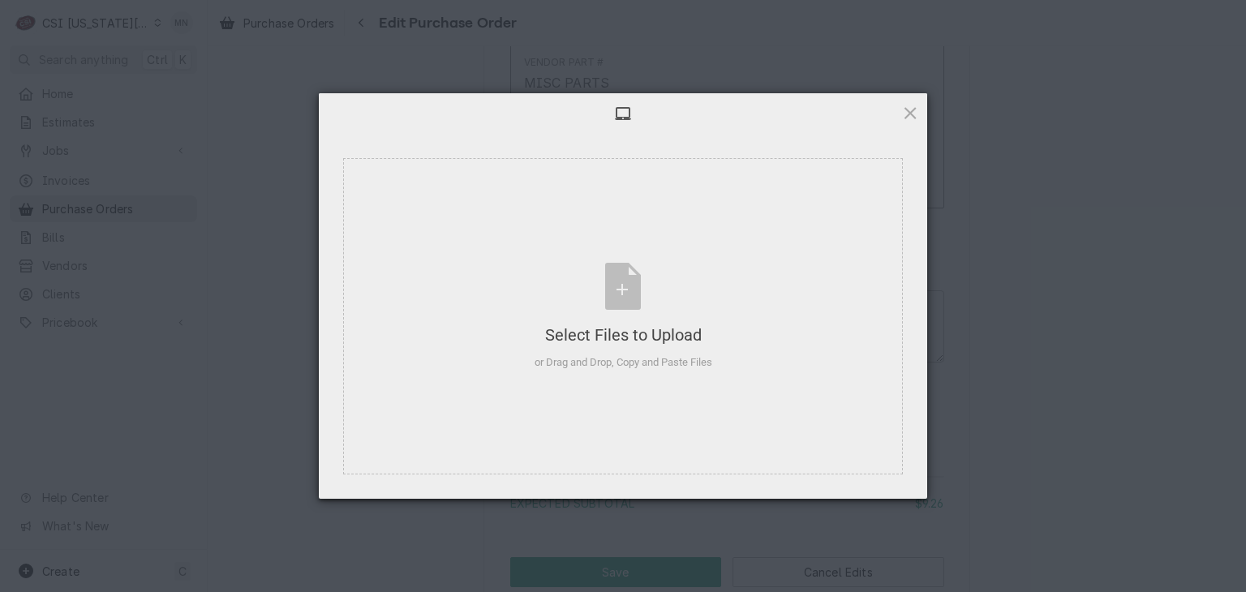
type textarea "x"
click at [628, 327] on div "Select Files to Upload" at bounding box center [623, 335] width 178 height 23
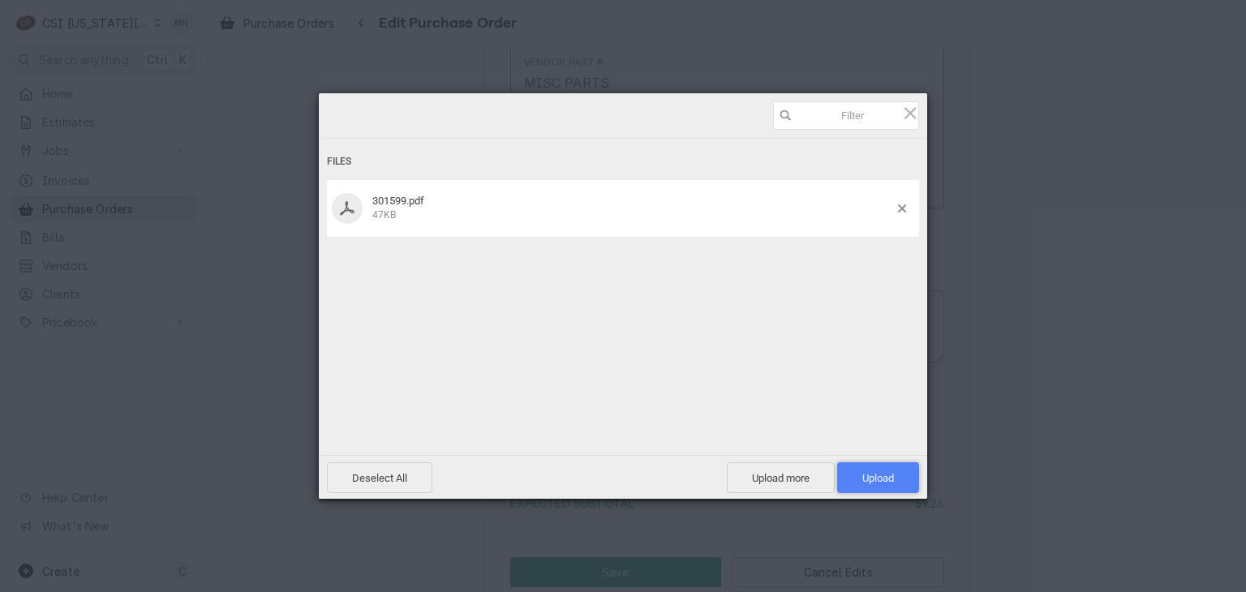
click at [876, 474] on span "Upload 1" at bounding box center [878, 478] width 32 height 12
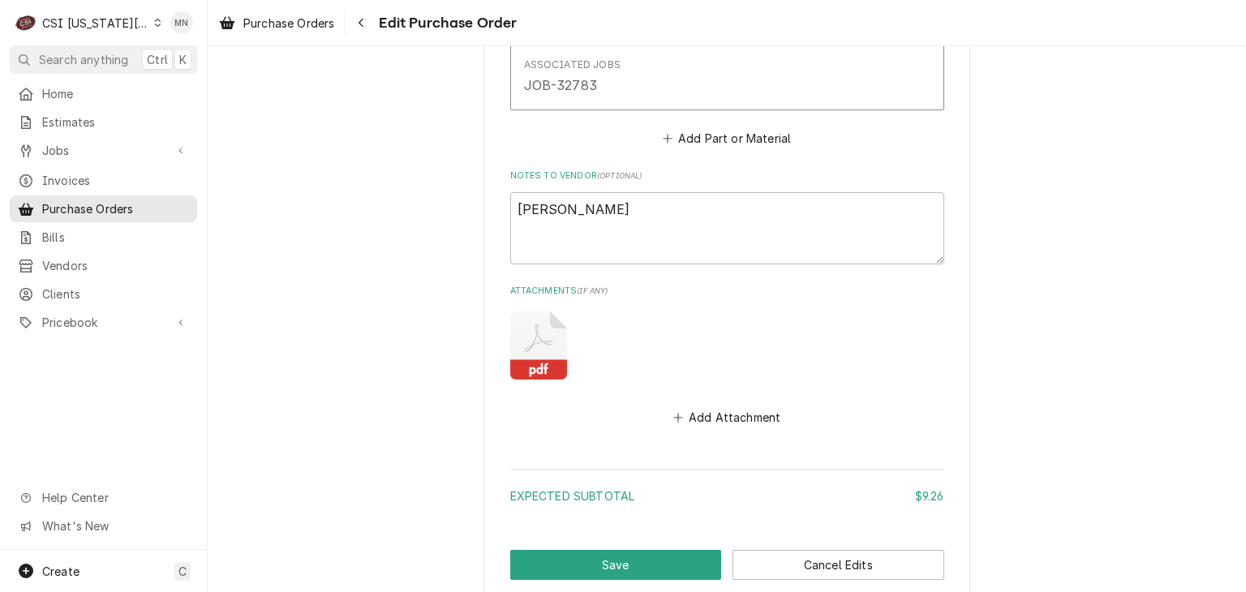
scroll to position [1165, 0]
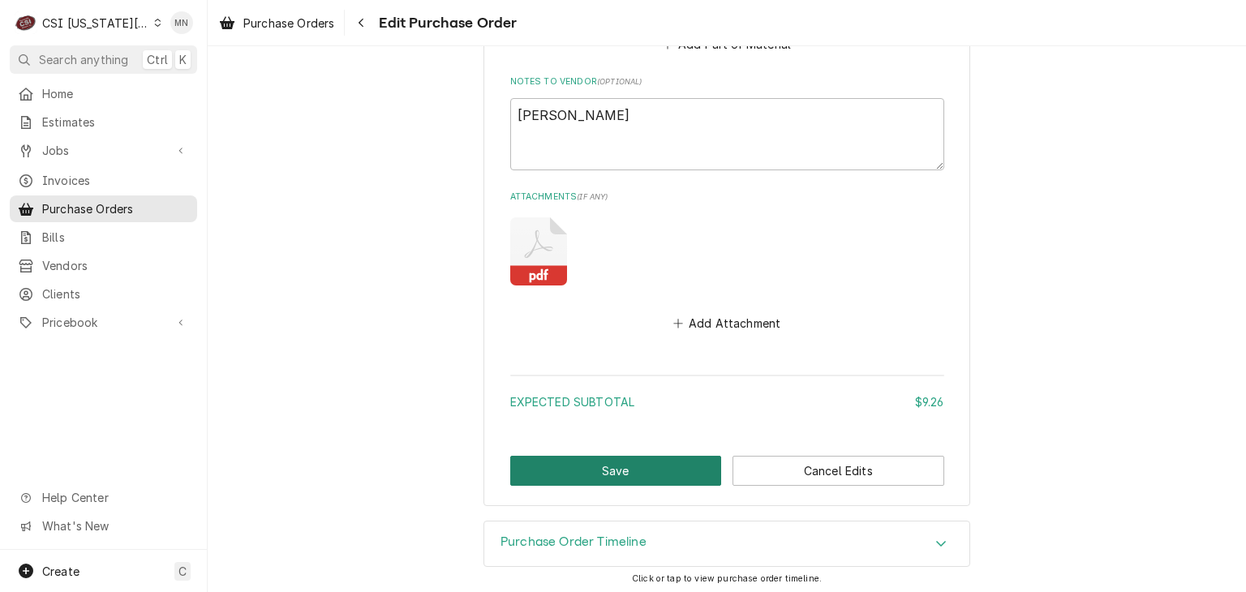
click at [639, 467] on button "Save" at bounding box center [616, 471] width 212 height 30
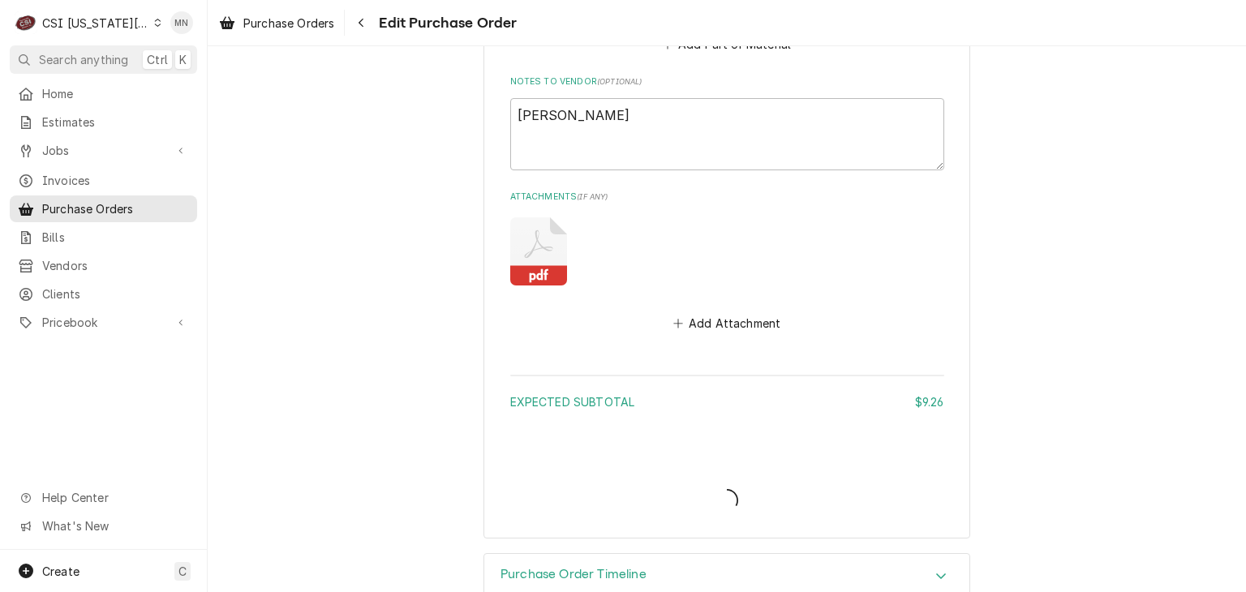
type textarea "x"
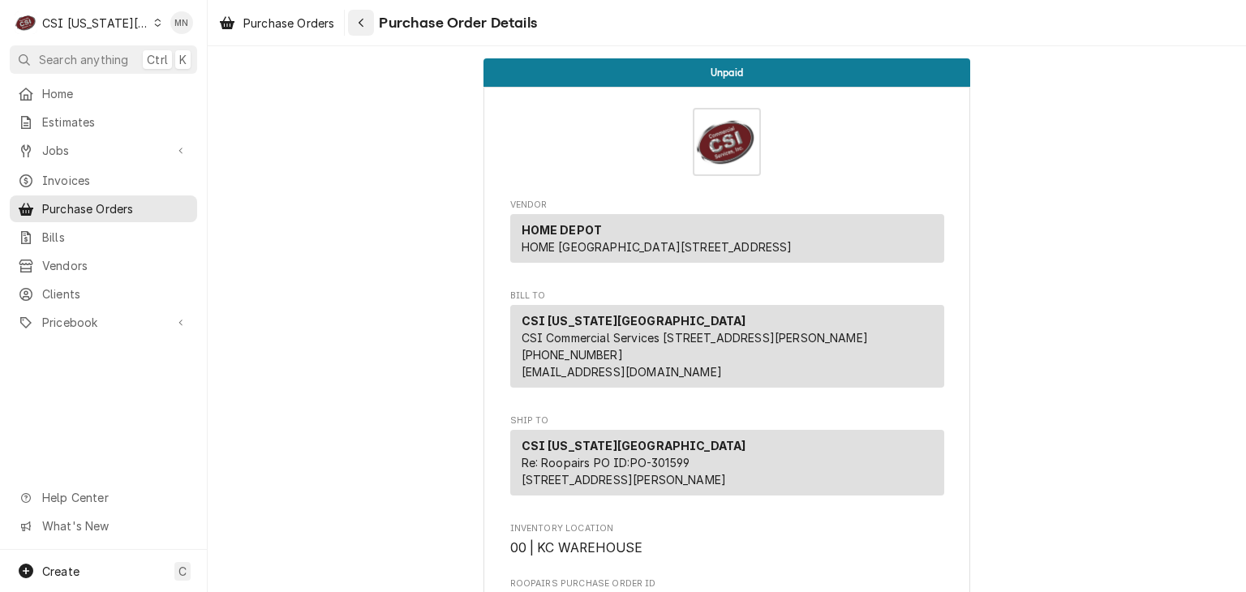
click at [363, 30] on div "Navigate back" at bounding box center [361, 23] width 16 height 16
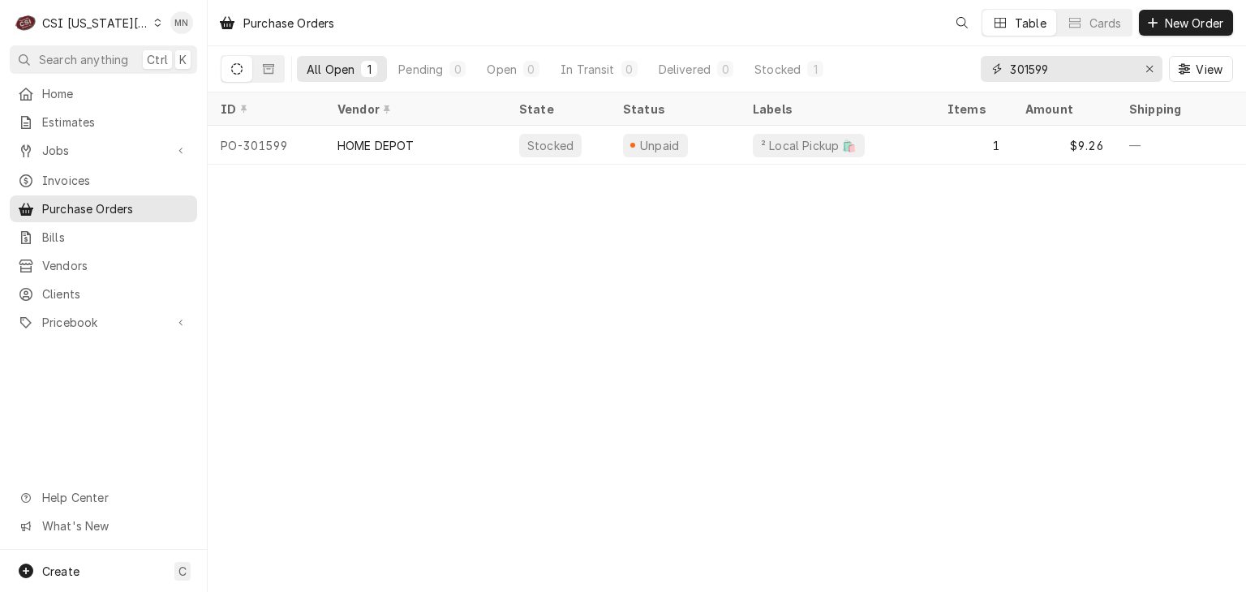
drag, startPoint x: 1053, startPoint y: 69, endPoint x: 902, endPoint y: 67, distance: 151.7
click at [905, 66] on div "All Open 1 Pending 0 Open 0 In Transit 0 Delivered 0 Stocked 1 301599 View" at bounding box center [727, 68] width 1012 height 45
type input "301598"
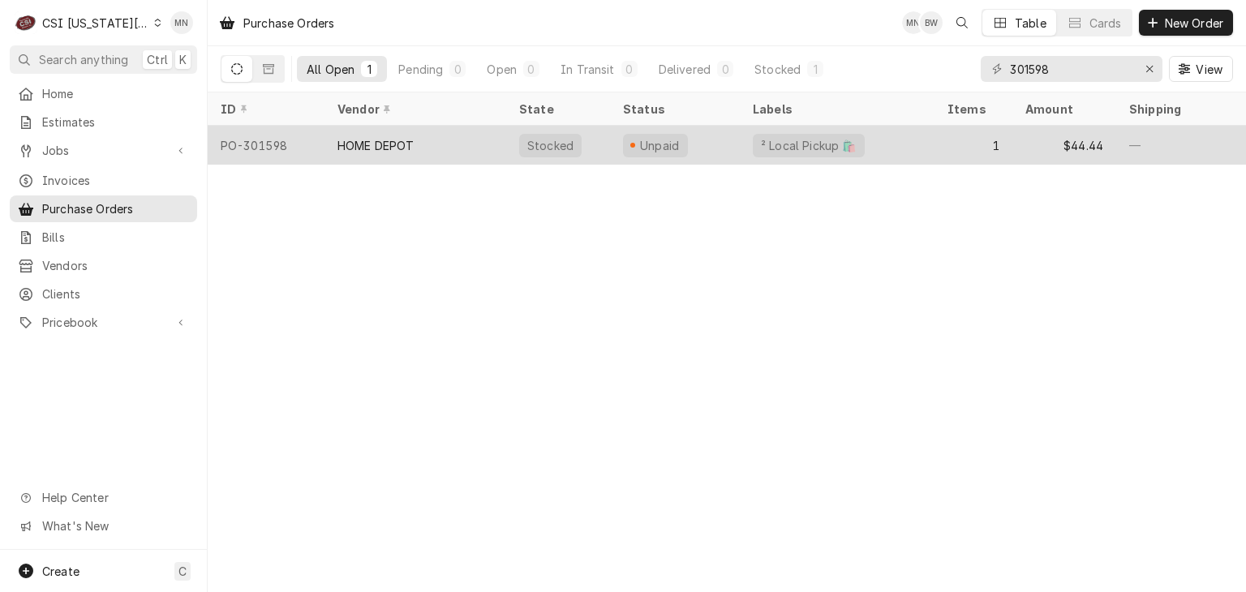
click at [409, 137] on div "HOME DEPOT" at bounding box center [375, 145] width 77 height 17
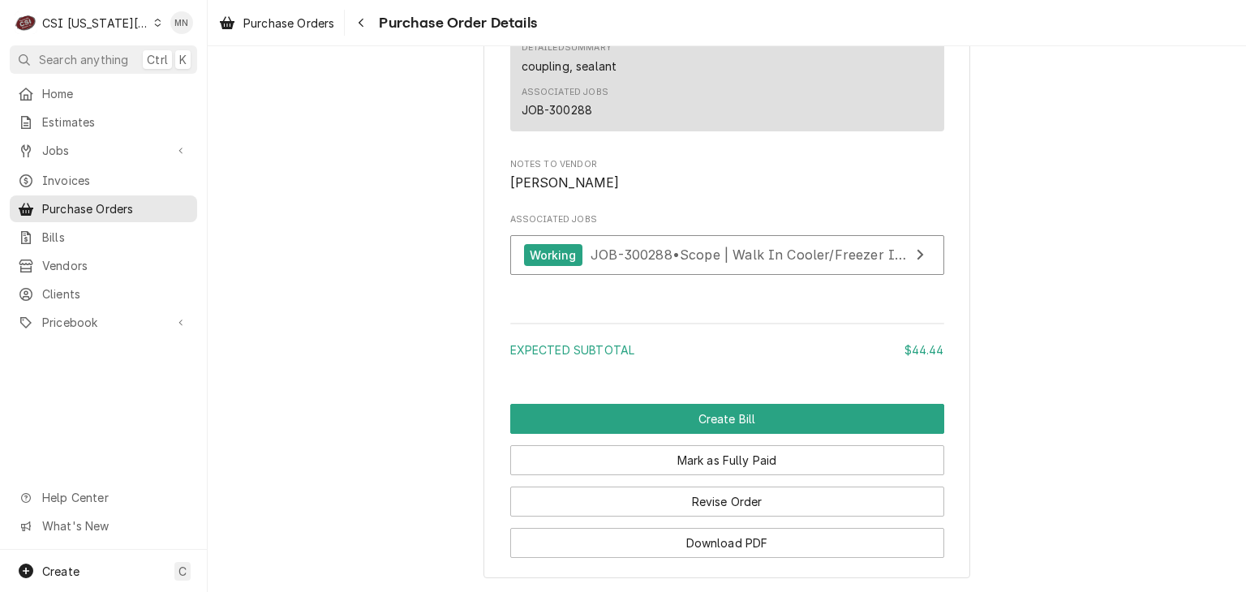
scroll to position [1521, 0]
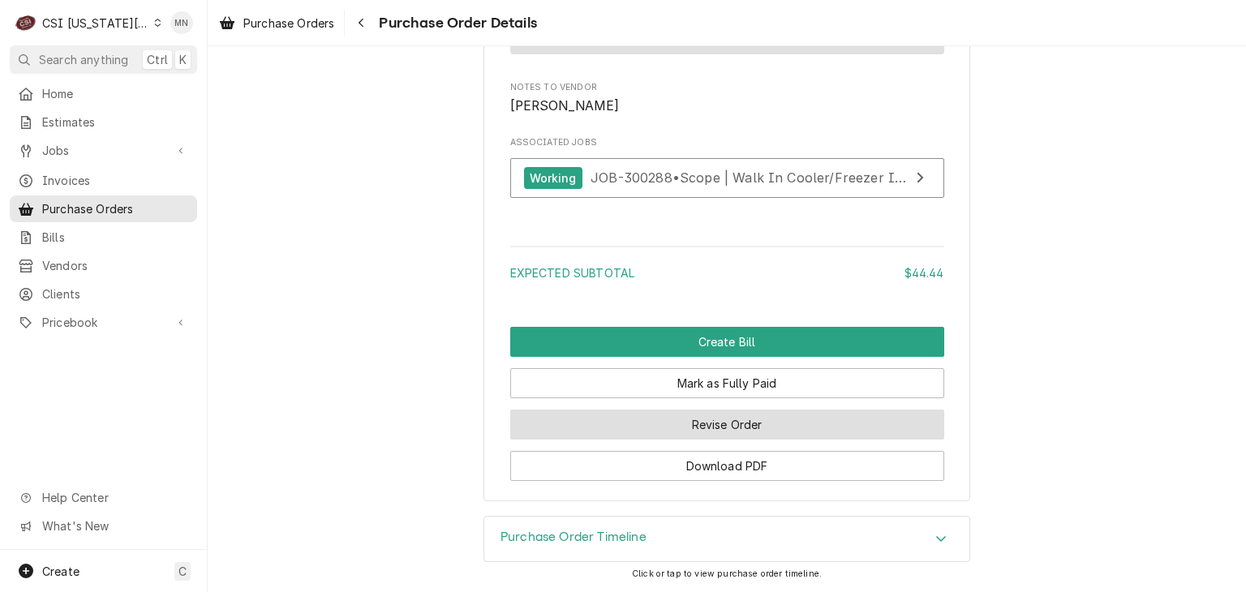
click at [684, 420] on button "Revise Order" at bounding box center [727, 425] width 434 height 30
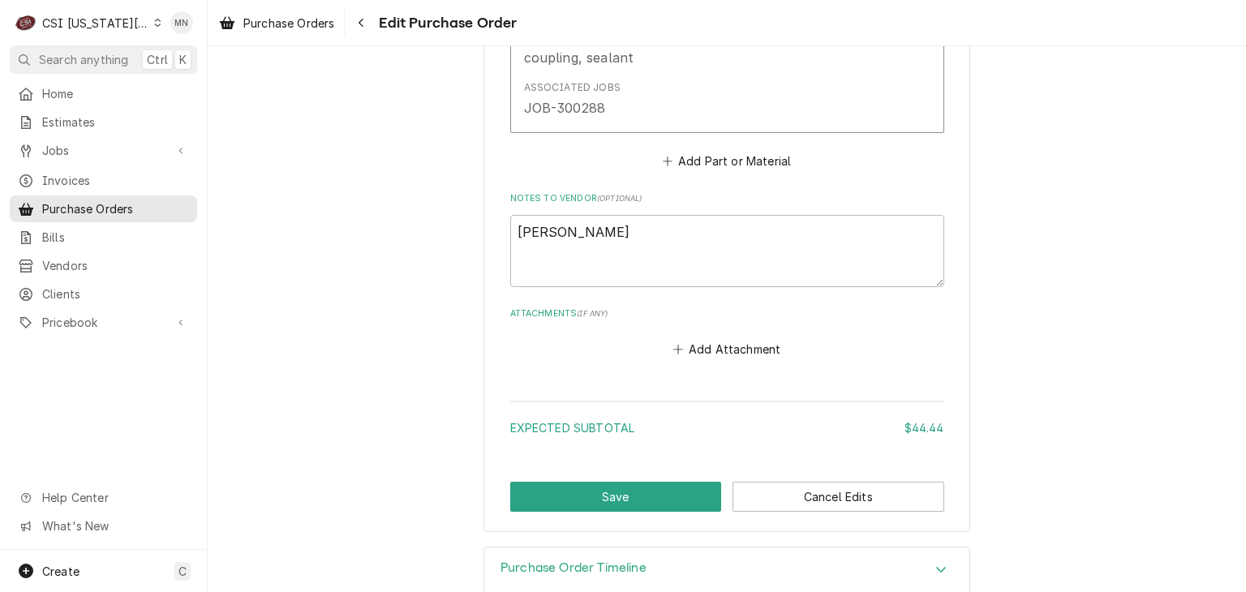
scroll to position [1075, 0]
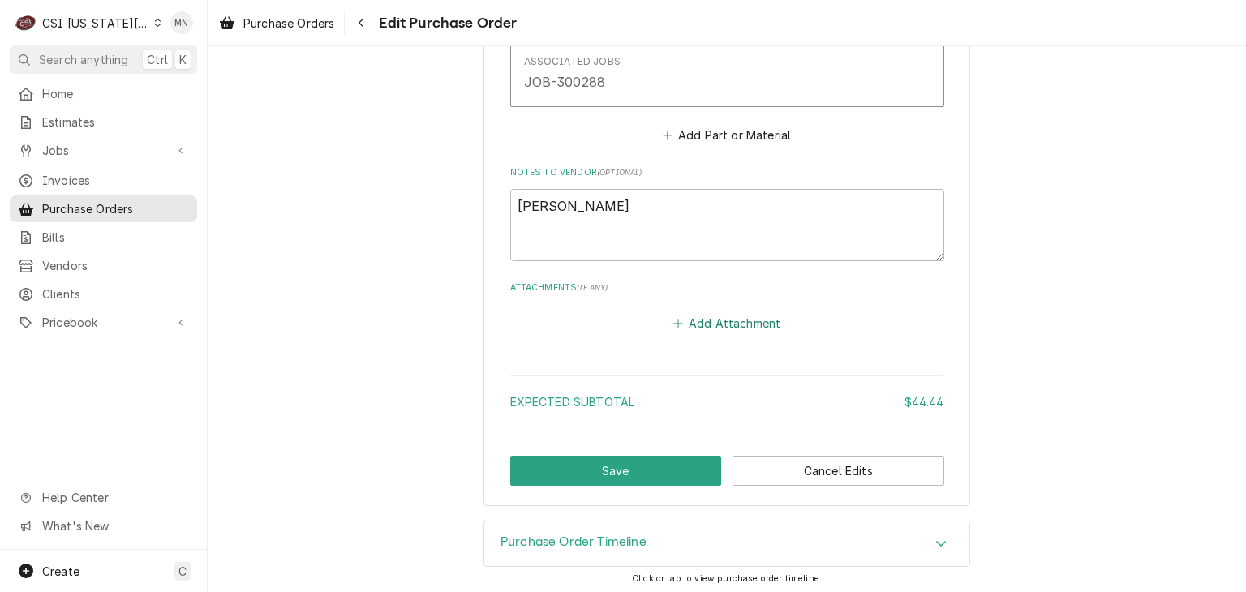
click at [732, 315] on button "Add Attachment" at bounding box center [727, 323] width 114 height 23
type textarea "x"
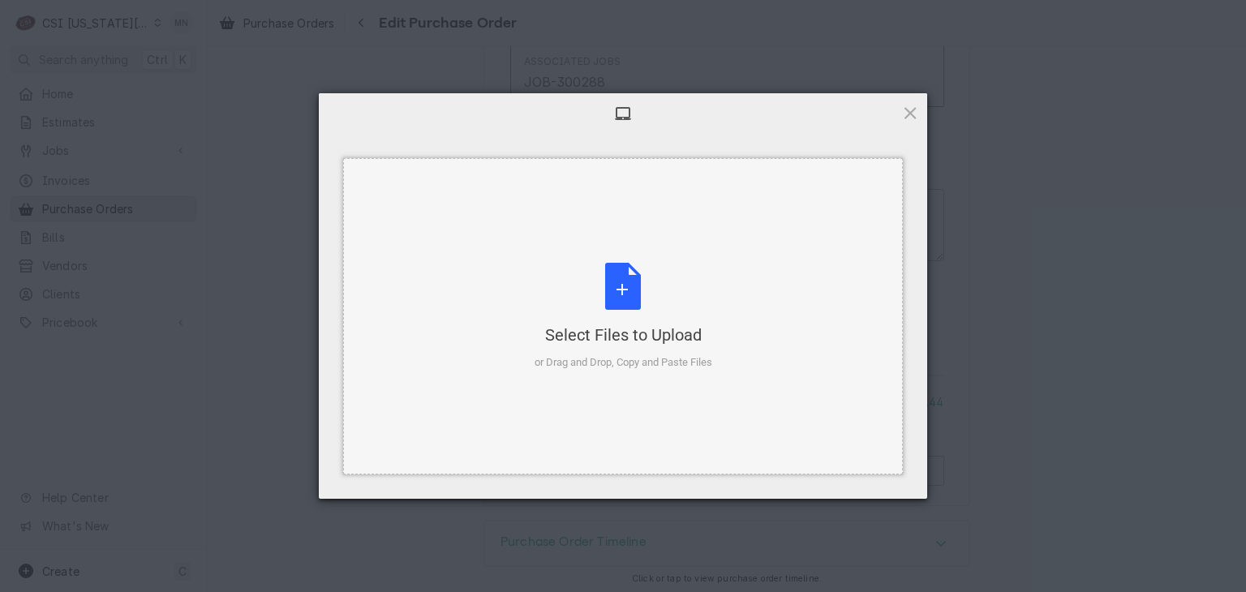
click at [655, 277] on div "Select Files to Upload or Drag and Drop, Copy and Paste Files" at bounding box center [623, 317] width 178 height 108
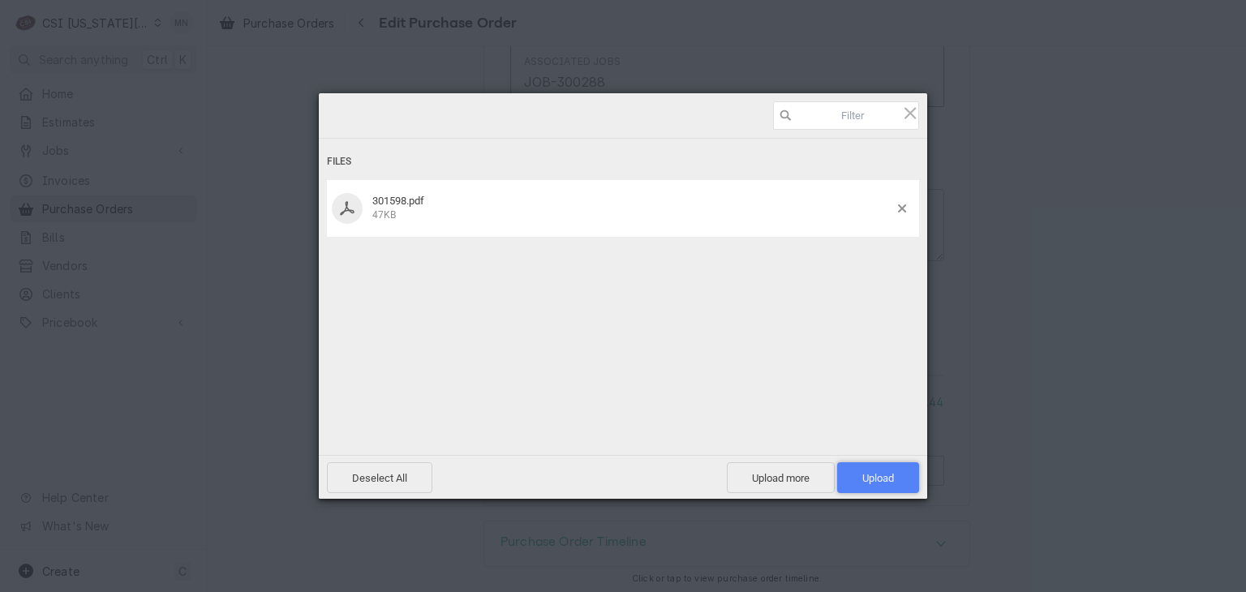
click at [882, 481] on span "Upload 1" at bounding box center [878, 478] width 32 height 12
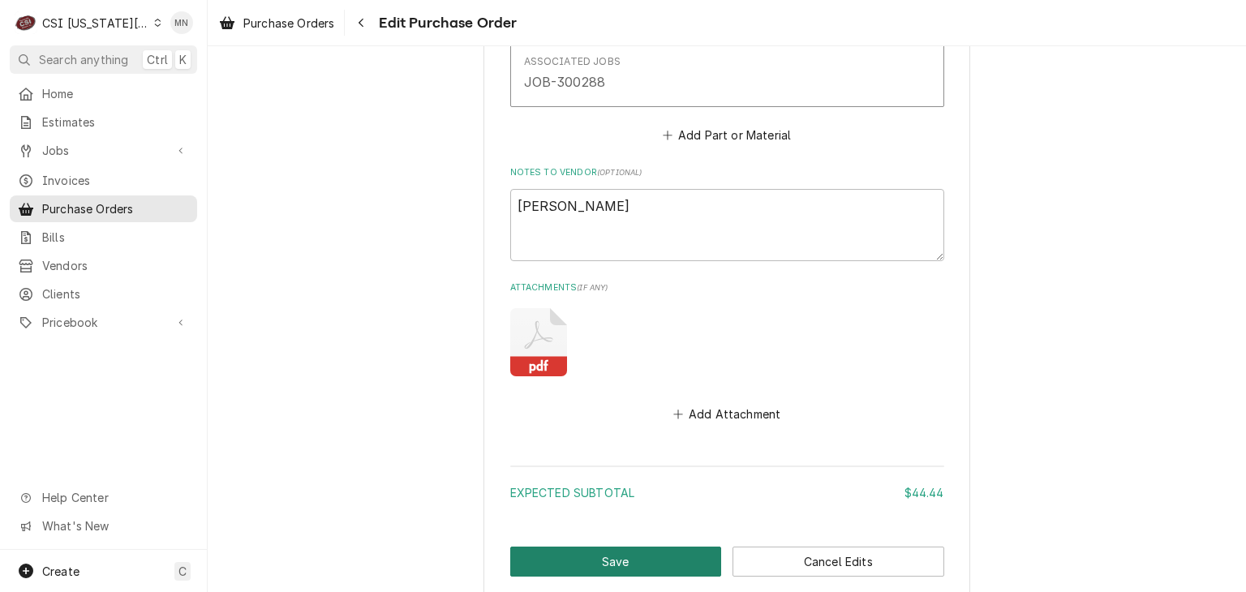
click at [617, 548] on button "Save" at bounding box center [616, 562] width 212 height 30
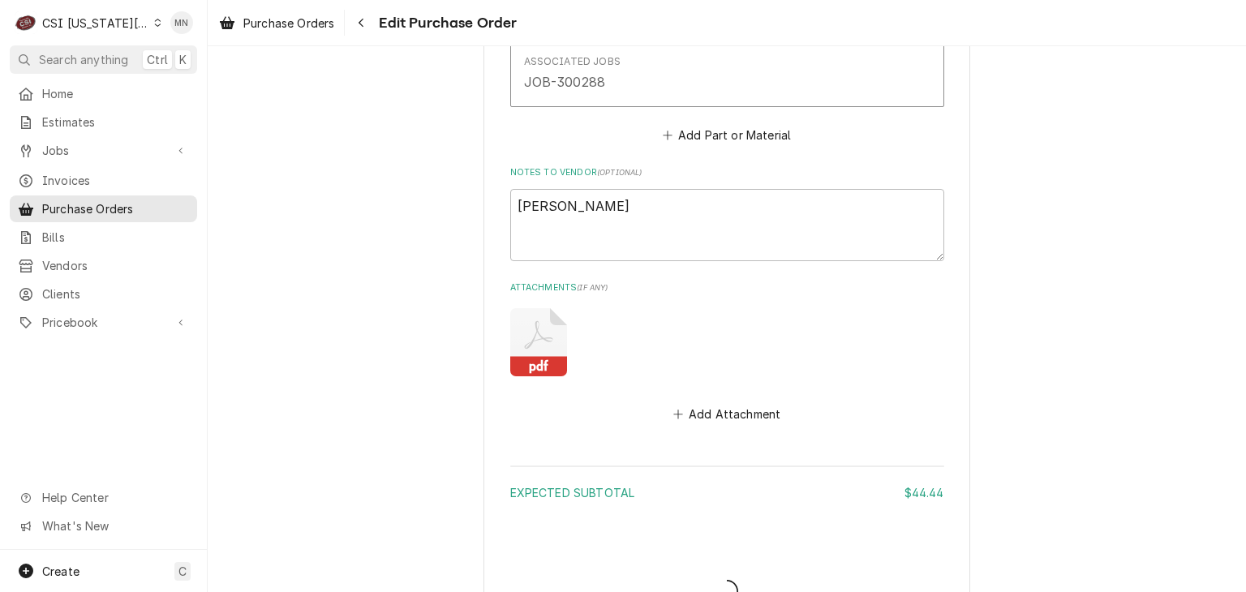
type textarea "x"
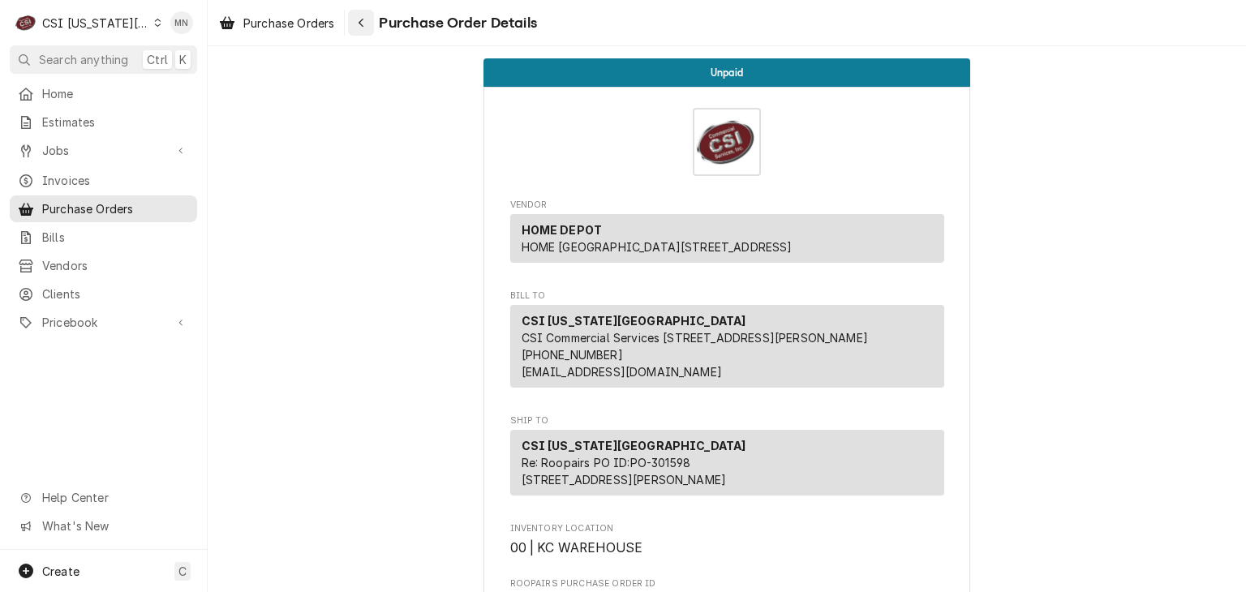
click at [367, 24] on div "Navigate back" at bounding box center [361, 23] width 16 height 16
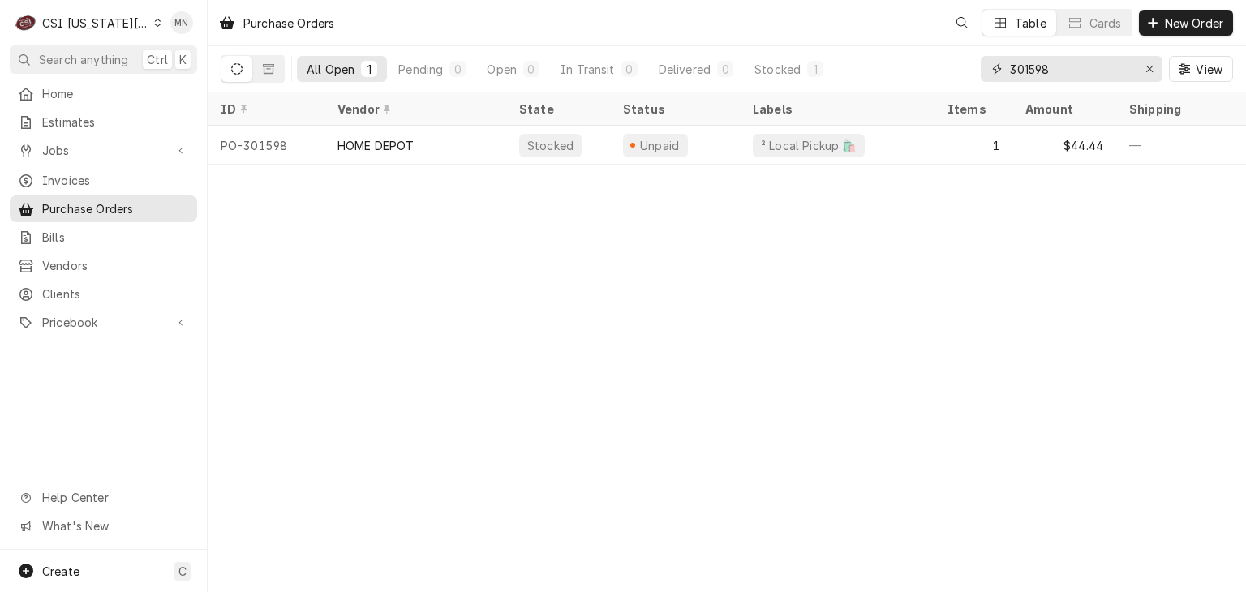
drag, startPoint x: 986, startPoint y: 80, endPoint x: 664, endPoint y: 84, distance: 322.0
click at [671, 82] on div "All Open 1 Pending 0 Open 0 In Transit 0 Delivered 0 Stocked 1 301598 View" at bounding box center [727, 68] width 1012 height 45
type input "301602"
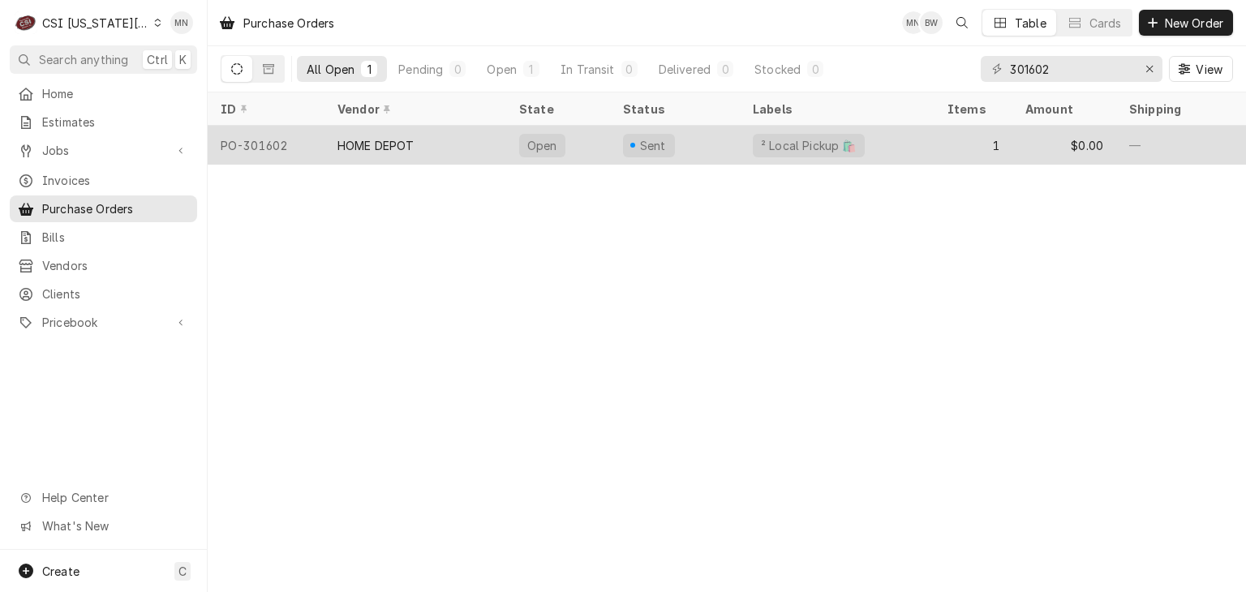
click at [365, 140] on div "HOME DEPOT" at bounding box center [375, 145] width 77 height 17
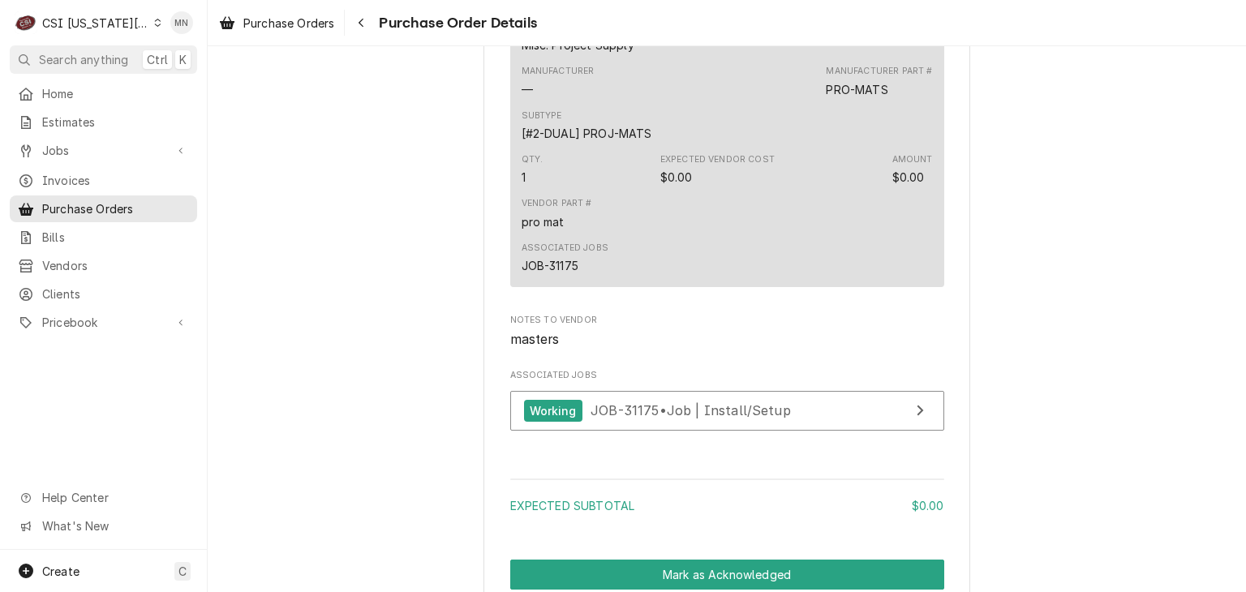
scroll to position [1395, 0]
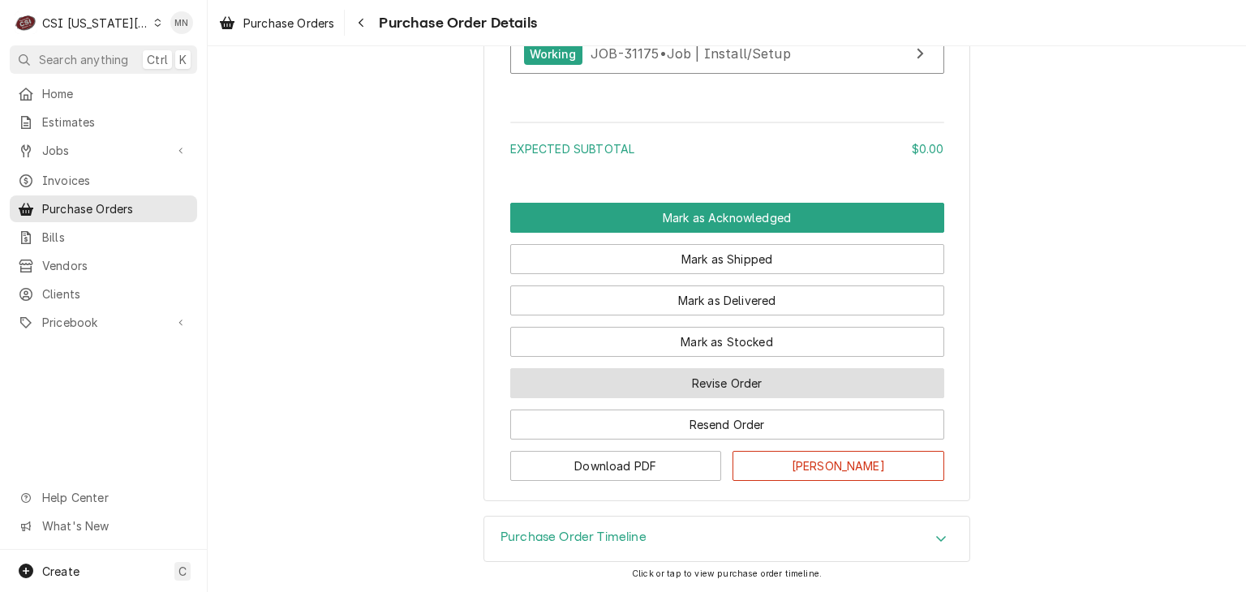
click at [715, 389] on button "Revise Order" at bounding box center [727, 383] width 434 height 30
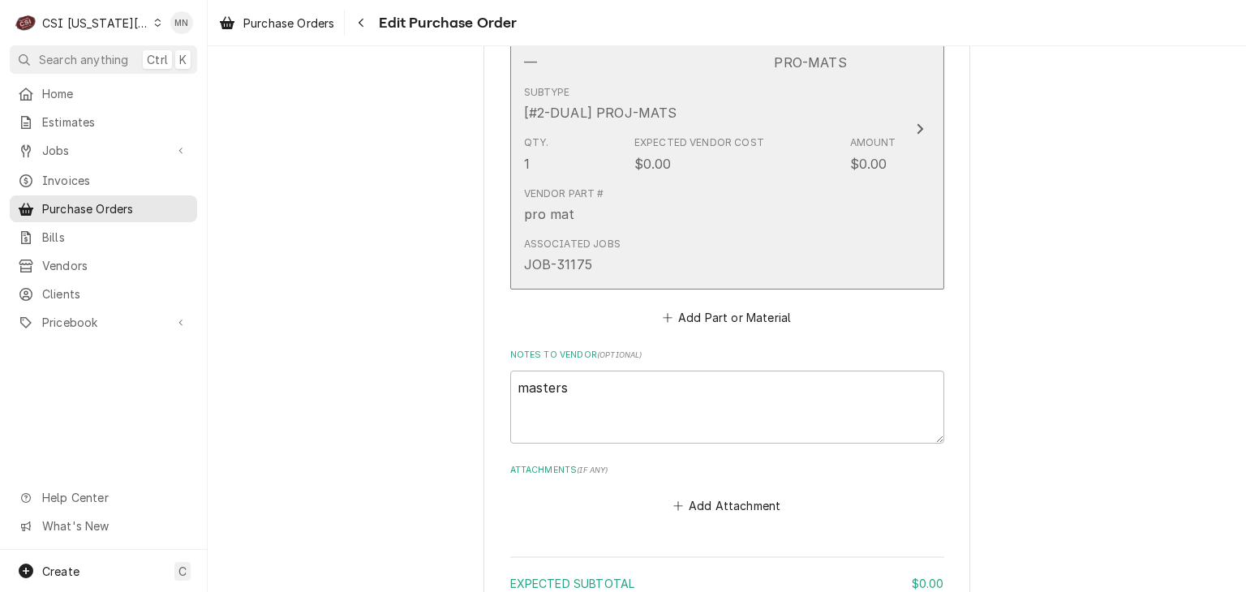
scroll to position [959, 0]
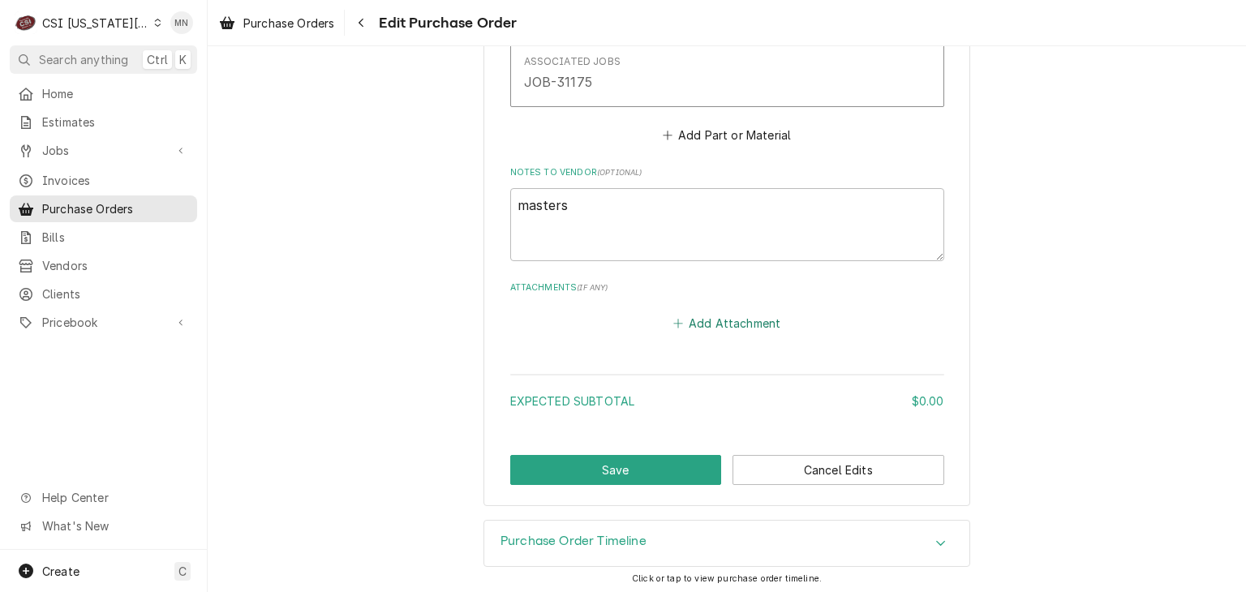
click at [717, 318] on button "Add Attachment" at bounding box center [727, 322] width 114 height 23
type textarea "x"
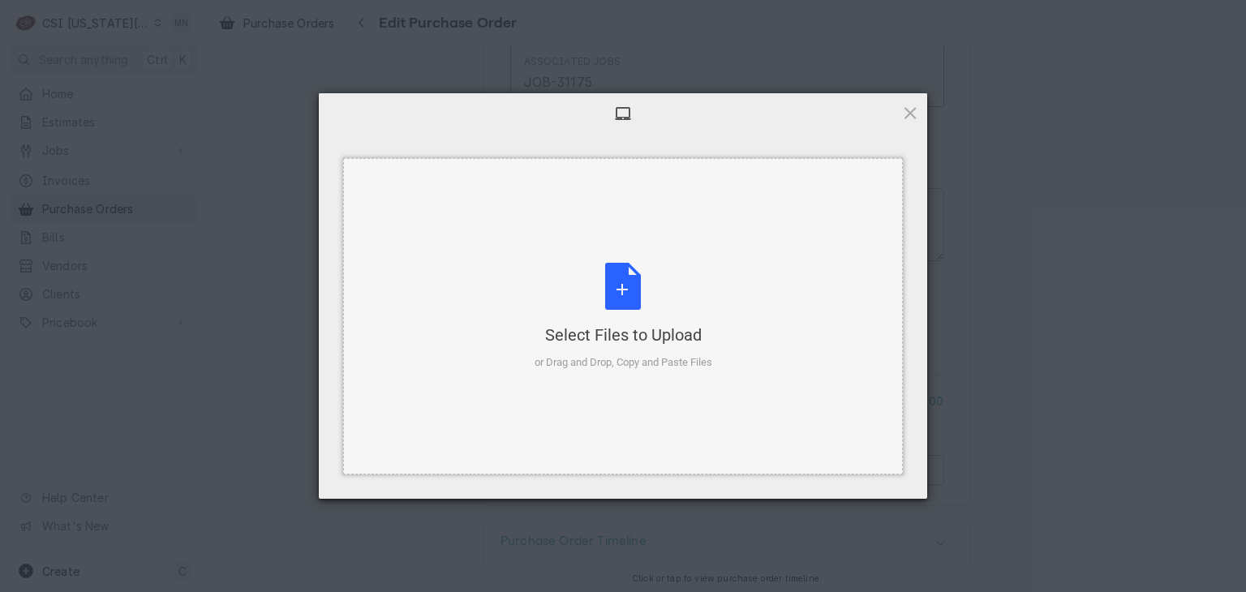
click at [626, 295] on div "Select Files to Upload or Drag and Drop, Copy and Paste Files" at bounding box center [623, 317] width 178 height 108
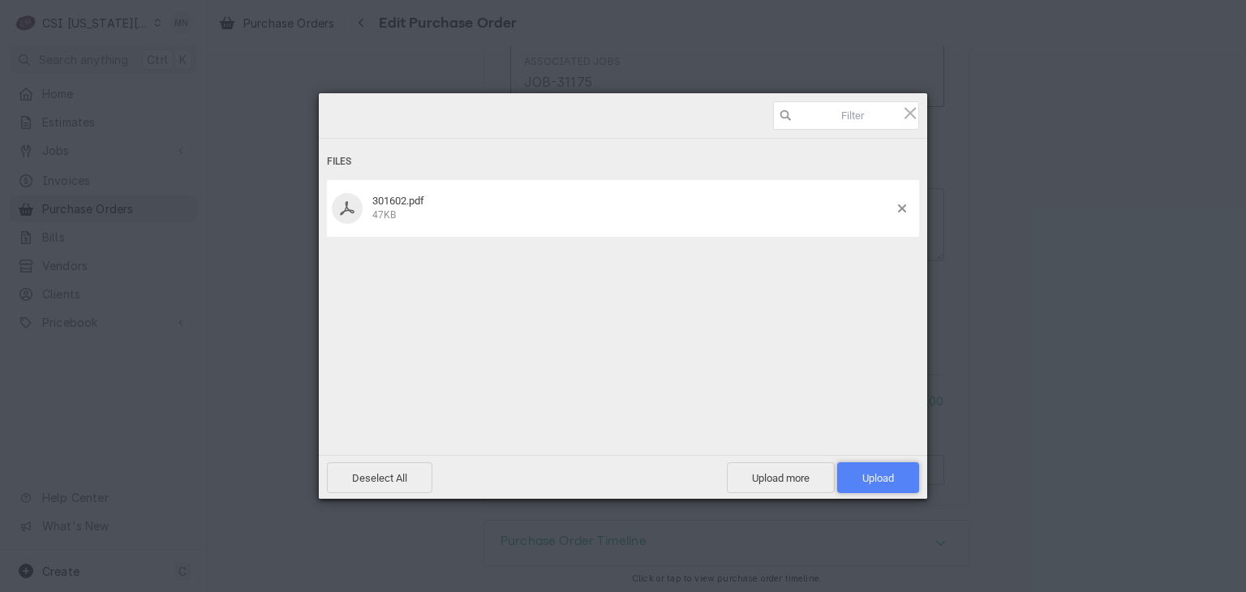
click at [889, 472] on span "Upload 1" at bounding box center [878, 478] width 32 height 12
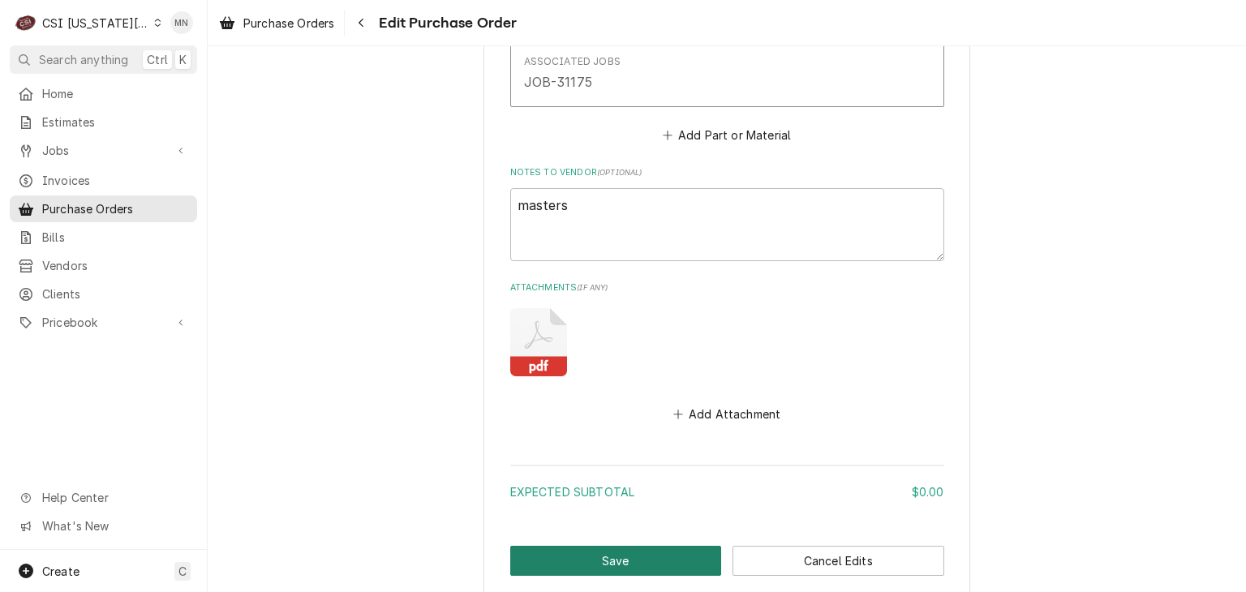
click at [632, 559] on button "Save" at bounding box center [616, 561] width 212 height 30
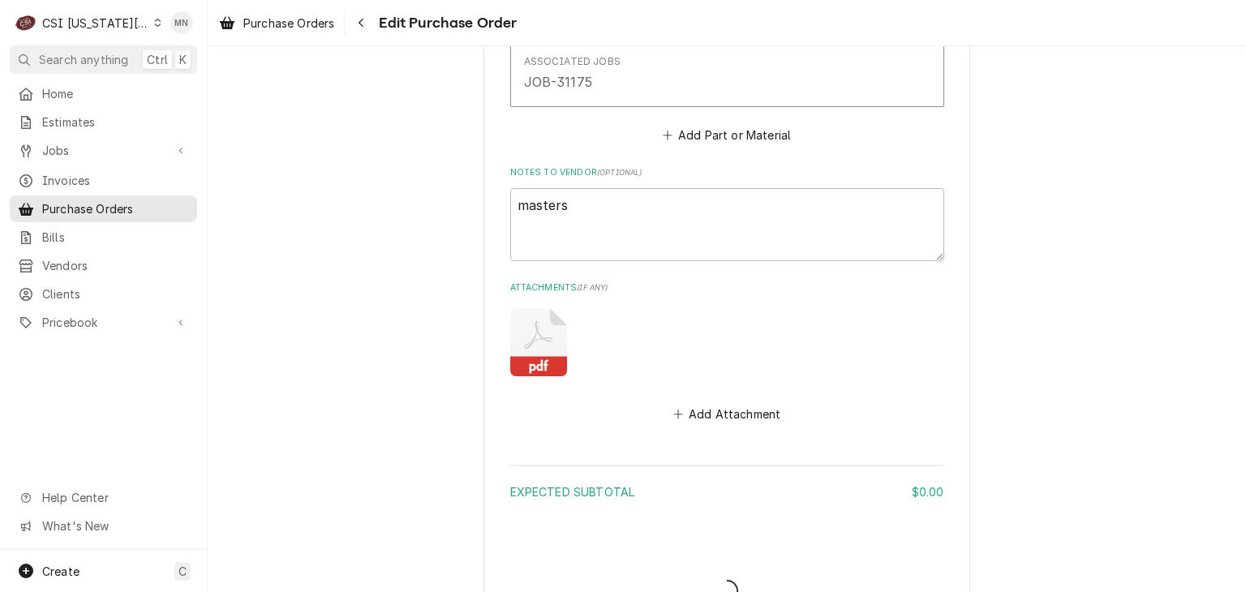
type textarea "x"
